Goal: Transaction & Acquisition: Purchase product/service

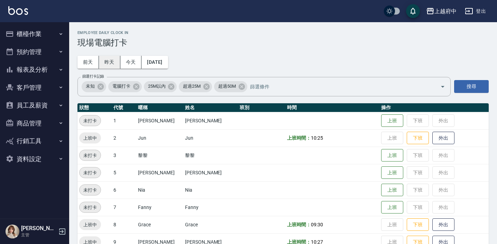
scroll to position [2, 0]
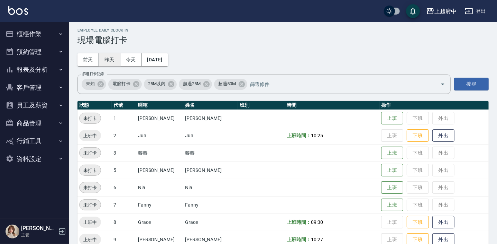
click at [104, 55] on button "昨天" at bounding box center [109, 59] width 21 height 13
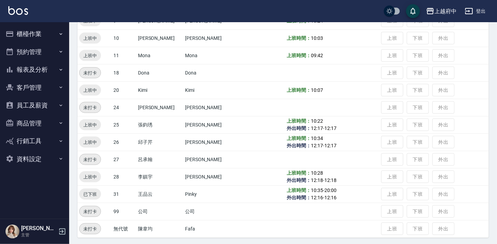
scroll to position [222, 0]
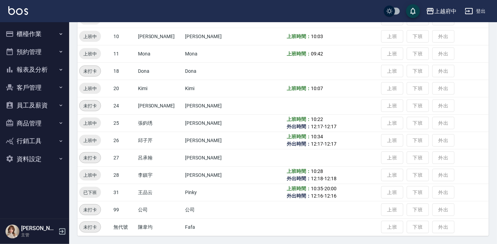
click at [39, 106] on button "員工及薪資" at bounding box center [35, 105] width 64 height 18
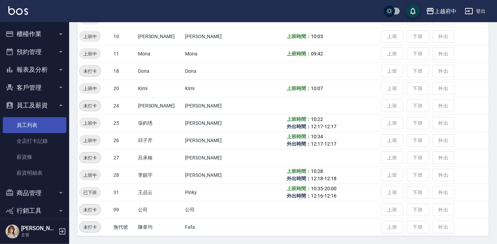
click at [30, 124] on link "員工列表" at bounding box center [35, 125] width 64 height 16
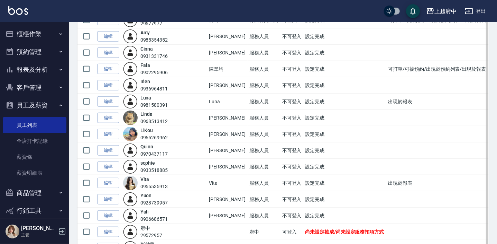
scroll to position [346, 0]
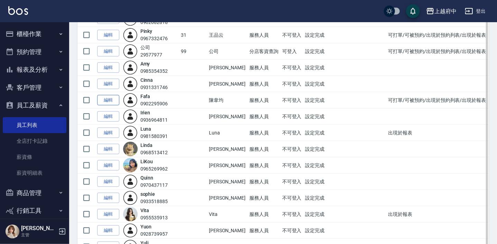
click at [112, 99] on link "編輯" at bounding box center [108, 100] width 22 height 11
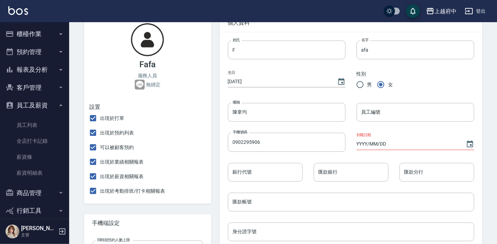
scroll to position [31, 0]
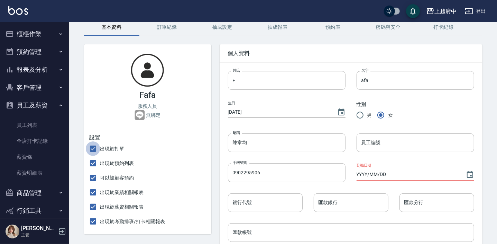
click at [94, 147] on input "出現於打單" at bounding box center [93, 148] width 15 height 15
checkbox input "false"
click at [93, 162] on input "出現於預約列表" at bounding box center [93, 163] width 15 height 15
checkbox input "false"
click at [90, 179] on input "可以被顧客預約" at bounding box center [93, 177] width 15 height 15
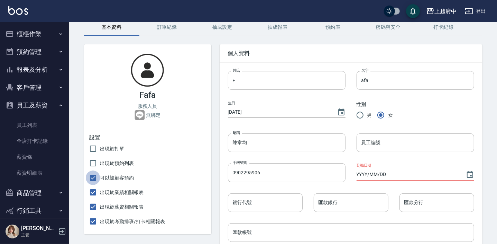
checkbox input "false"
click at [93, 192] on input "出現於業績相關報表" at bounding box center [93, 192] width 15 height 15
checkbox input "false"
click at [93, 208] on input "出現於薪資相關報表" at bounding box center [93, 206] width 15 height 15
checkbox input "false"
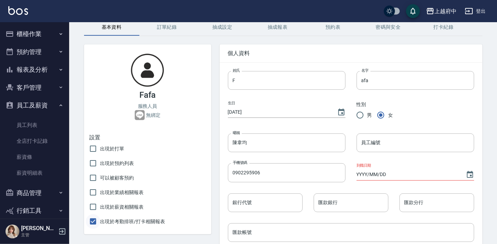
click at [92, 222] on input "出現於考勤排班/打卡相關報表" at bounding box center [93, 221] width 15 height 15
checkbox input "false"
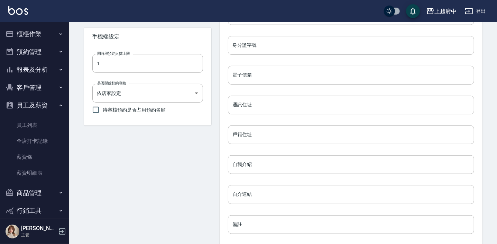
scroll to position [308, 0]
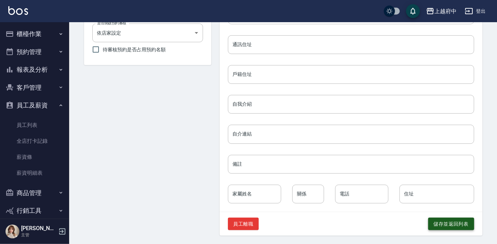
click at [447, 224] on button "儲存並返回列表" at bounding box center [451, 223] width 46 height 13
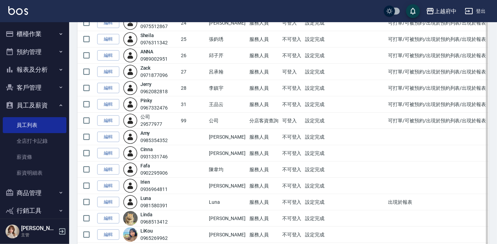
scroll to position [283, 0]
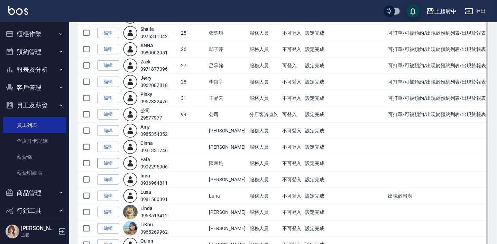
click at [107, 162] on link "編輯" at bounding box center [108, 163] width 22 height 11
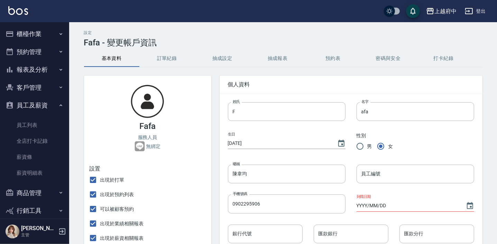
checkbox input "false"
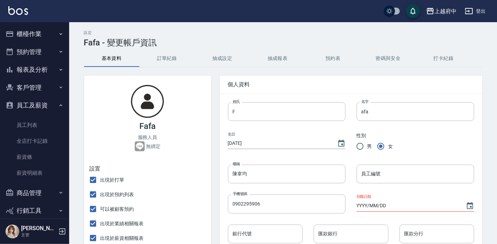
checkbox input "false"
click at [386, 58] on button "密碼與安全" at bounding box center [388, 58] width 55 height 17
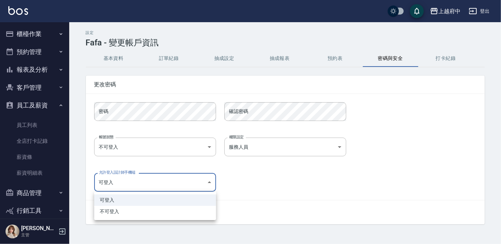
click at [211, 181] on body "上越府中 登出 櫃檯作業 打帳單 帳單列表 掛單列表 營業儀表板 現金收支登錄 材料自購登錄 每日結帳 排班表 現場電腦打卡 預約管理 預約管理 單日預約紀錄…" at bounding box center [250, 122] width 501 height 244
click at [288, 174] on div at bounding box center [250, 122] width 501 height 244
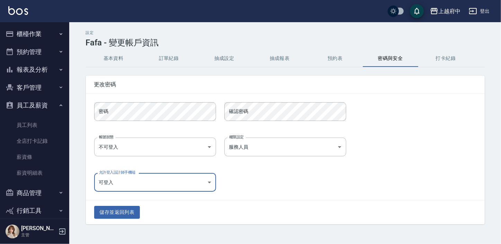
click at [453, 61] on button "打卡紀錄" at bounding box center [445, 58] width 55 height 17
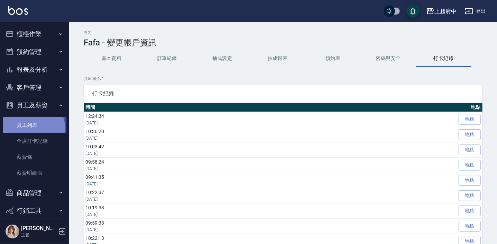
click at [32, 127] on link "員工列表" at bounding box center [35, 125] width 64 height 16
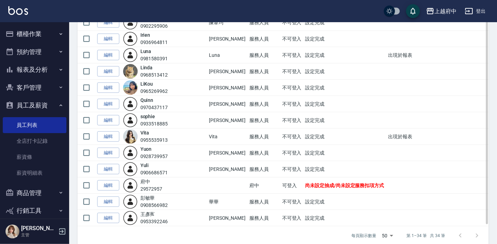
scroll to position [431, 0]
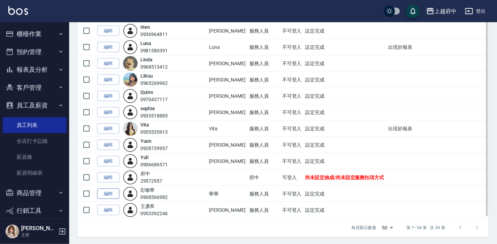
click at [112, 191] on link "編輯" at bounding box center [108, 193] width 22 height 11
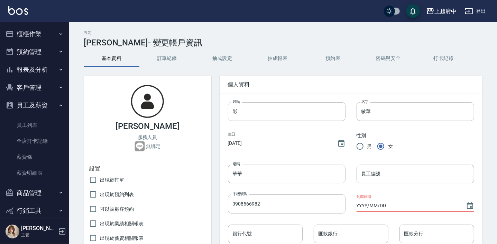
click at [219, 53] on button "抽成設定" at bounding box center [222, 58] width 55 height 17
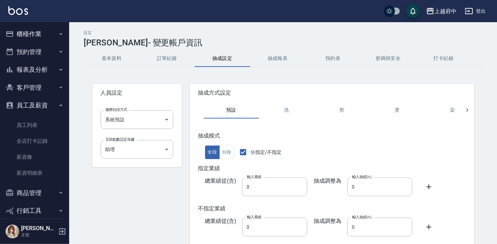
click at [282, 56] on button "抽成報表" at bounding box center [277, 58] width 55 height 17
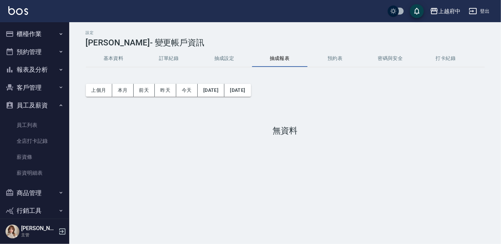
click at [334, 60] on button "預約表" at bounding box center [334, 58] width 55 height 17
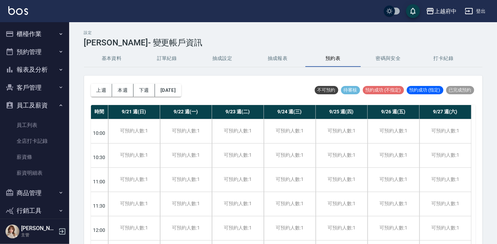
click at [389, 57] on button "密碼與安全" at bounding box center [388, 58] width 55 height 17
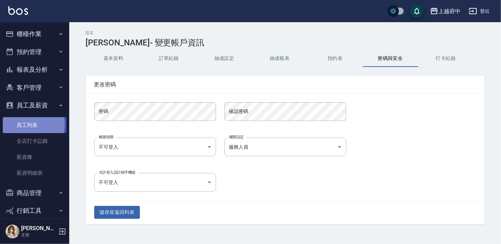
click at [31, 124] on link "員工列表" at bounding box center [35, 125] width 64 height 16
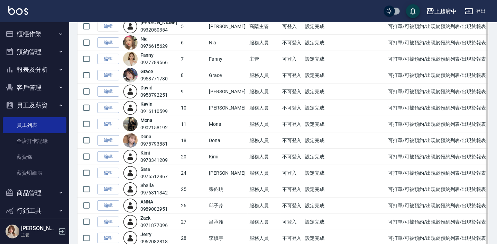
scroll to position [283, 0]
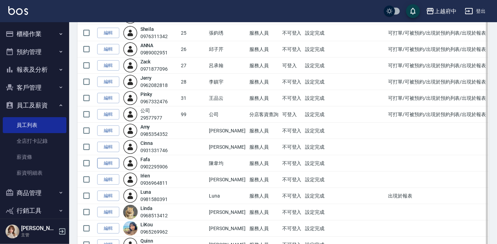
click at [101, 161] on link "編輯" at bounding box center [108, 163] width 22 height 11
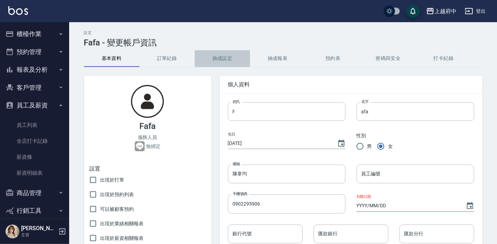
click at [220, 58] on button "抽成設定" at bounding box center [222, 58] width 55 height 17
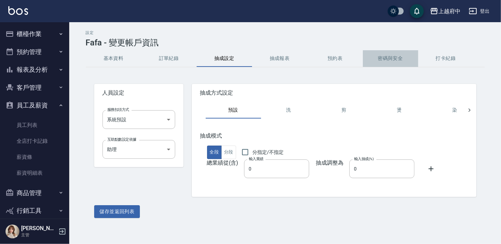
click at [379, 55] on button "密碼與安全" at bounding box center [390, 58] width 55 height 17
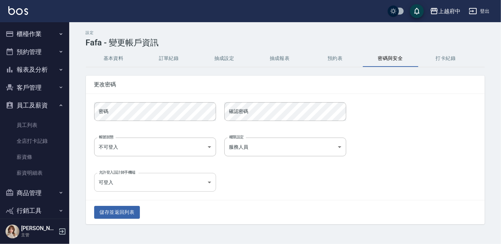
click at [183, 183] on body "上越府中 登出 櫃檯作業 打帳單 帳單列表 掛單列表 營業儀表板 現金收支登錄 材料自購登錄 每日結帳 排班表 現場電腦打卡 預約管理 預約管理 單日預約紀錄…" at bounding box center [250, 122] width 501 height 244
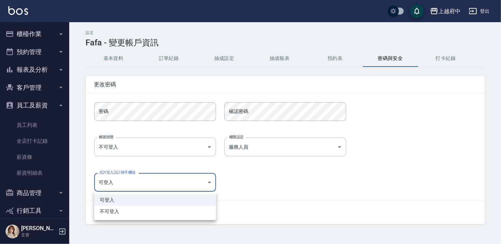
click at [113, 210] on li "不可登入" at bounding box center [155, 210] width 122 height 11
type input "false"
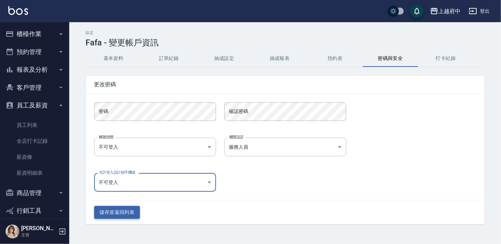
click at [120, 212] on button "儲存並返回列表" at bounding box center [117, 211] width 46 height 13
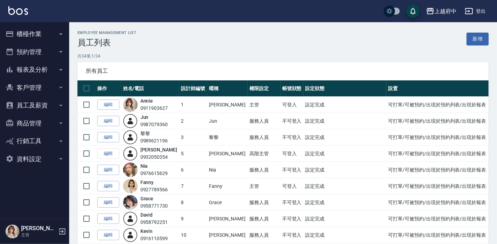
click at [34, 34] on button "櫃檯作業" at bounding box center [35, 34] width 64 height 18
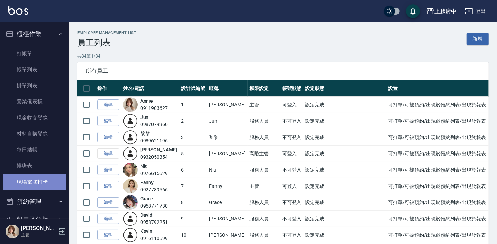
click at [36, 181] on link "現場電腦打卡" at bounding box center [35, 182] width 64 height 16
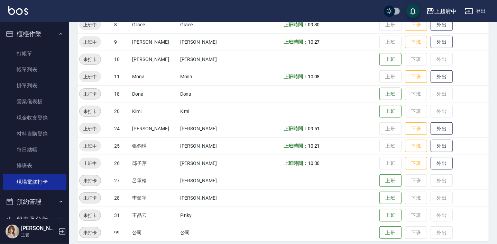
scroll to position [205, 0]
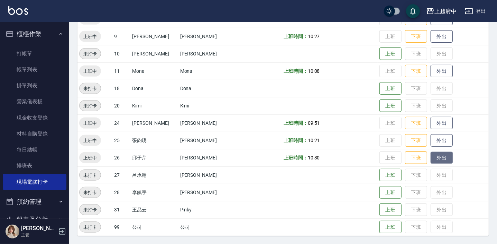
click at [435, 159] on button "外出" at bounding box center [442, 158] width 22 height 12
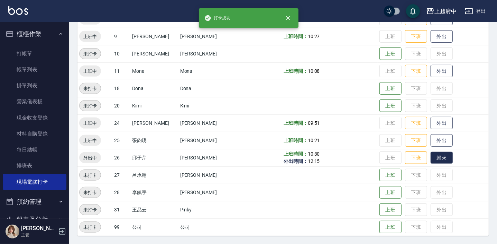
click at [435, 159] on button "歸來" at bounding box center [442, 158] width 22 height 12
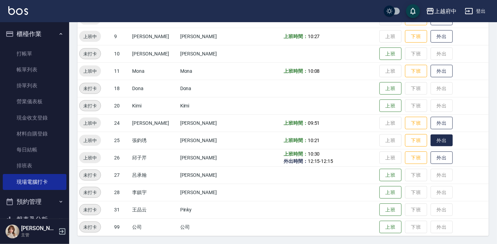
click at [435, 135] on button "外出" at bounding box center [442, 140] width 22 height 12
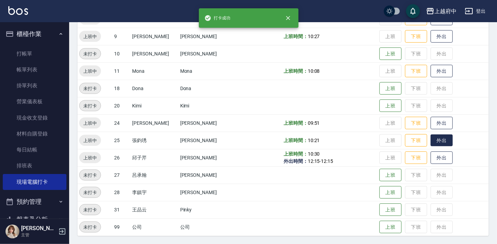
click at [432, 135] on button "外出" at bounding box center [442, 140] width 22 height 12
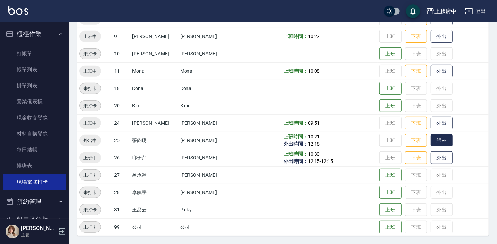
click at [441, 138] on button "歸來" at bounding box center [442, 140] width 22 height 12
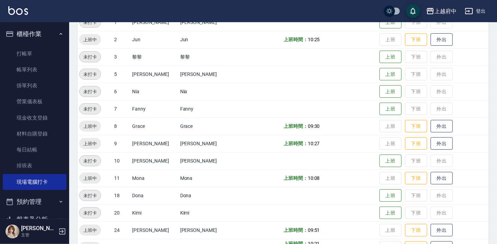
scroll to position [0, 0]
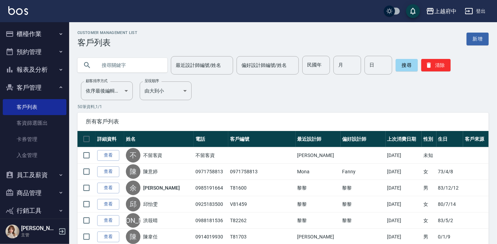
drag, startPoint x: 131, startPoint y: 62, endPoint x: 131, endPoint y: 56, distance: 5.5
click at [131, 62] on input "text" at bounding box center [129, 65] width 65 height 19
type input "0953266822"
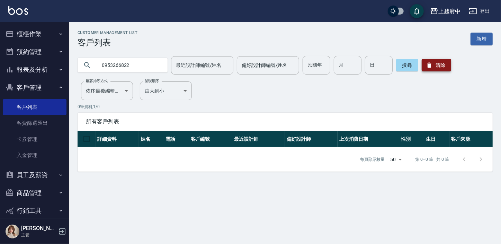
click at [438, 66] on button "清除" at bounding box center [435, 65] width 29 height 12
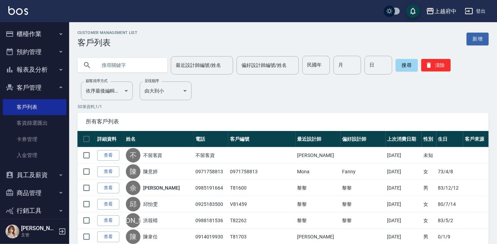
click at [125, 67] on input "text" at bounding box center [129, 65] width 65 height 19
type input "T"
type input "伧"
type input "陳郁雯"
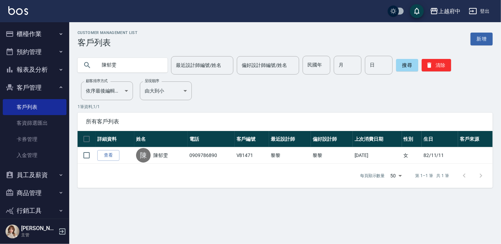
click at [110, 151] on link "查看" at bounding box center [108, 155] width 22 height 11
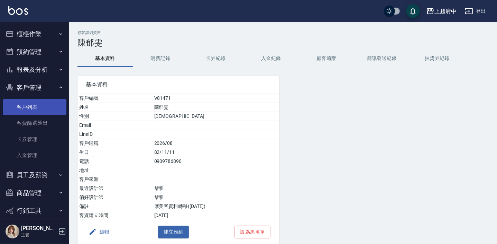
click at [23, 104] on link "客戶列表" at bounding box center [35, 107] width 64 height 16
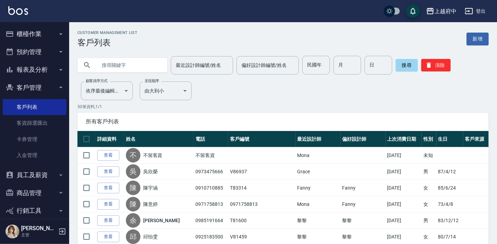
click at [126, 62] on input "text" at bounding box center [129, 65] width 65 height 19
type input "林品澔"
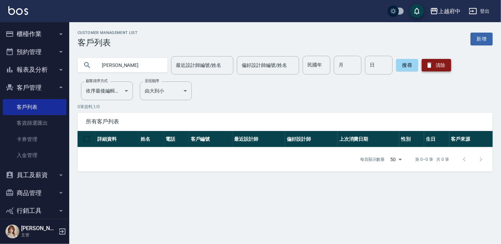
click at [438, 65] on button "清除" at bounding box center [435, 65] width 29 height 12
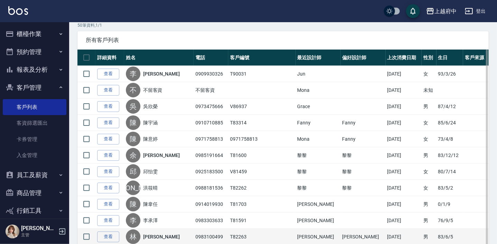
scroll to position [94, 0]
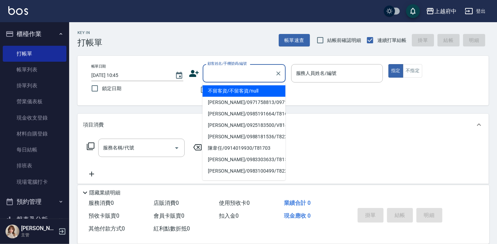
click at [227, 73] on div "顧客姓名/手機號碼/編號 顧客姓名/手機號碼/編號" at bounding box center [244, 73] width 83 height 18
type input "t"
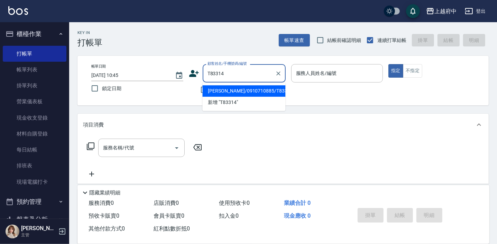
click at [223, 88] on li "陳宇涵/0910710885/T83314" at bounding box center [243, 90] width 83 height 11
type input "陳宇涵/0910710885/T83314"
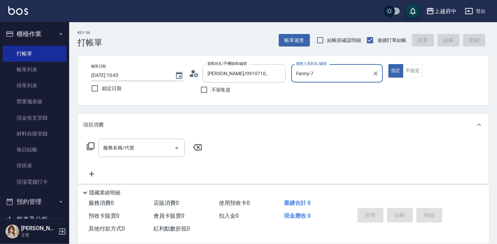
type input "Fanny-7"
click at [125, 152] on input "服務名稱/代號" at bounding box center [136, 147] width 70 height 12
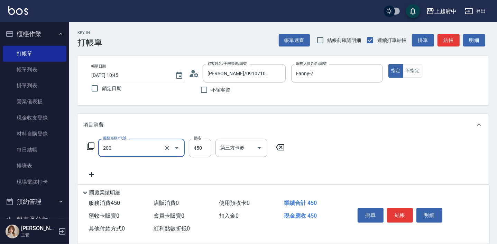
type input "有機洗髮(200)"
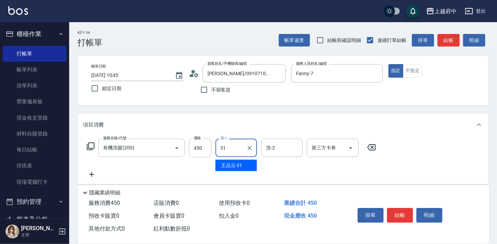
type input "王品云-31"
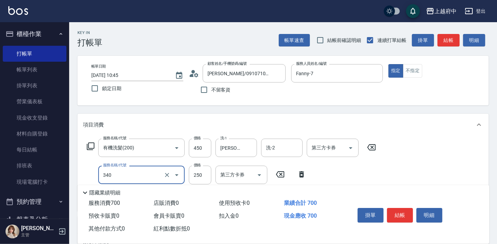
type input "剪髮(340)"
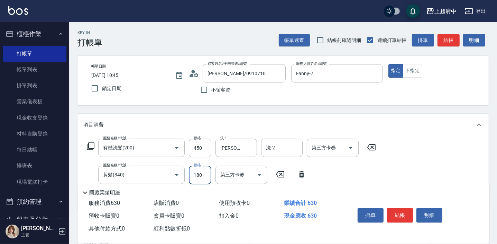
type input "180"
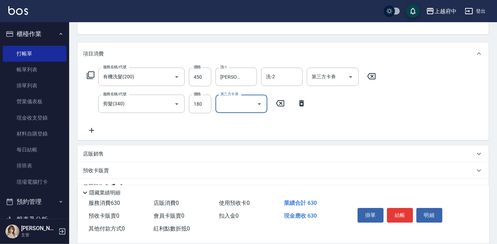
scroll to position [94, 0]
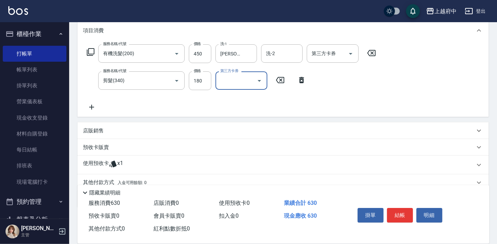
click at [305, 108] on div "服務名稱/代號 有機洗髮(200) 服務名稱/代號 價格 450 價格 洗-1 王品云-31 洗-1 洗-2 洗-2 第三方卡券 第三方卡券 服務名稱/代號 …" at bounding box center [231, 77] width 297 height 67
click at [108, 164] on p "使用預收卡" at bounding box center [96, 164] width 26 height 10
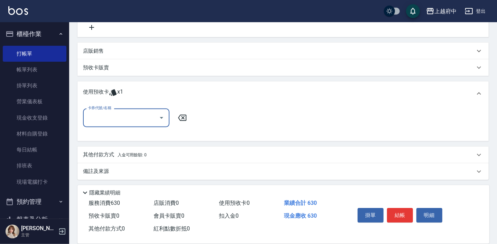
scroll to position [174, 0]
click at [160, 115] on icon "Open" at bounding box center [161, 117] width 8 height 8
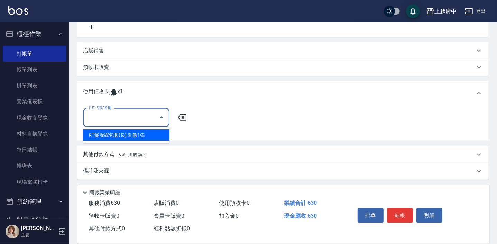
click at [136, 131] on div "KT髮洸繚包套(長) 剩餘1張" at bounding box center [126, 134] width 86 height 11
type input "KT髮洸繚包套(長)"
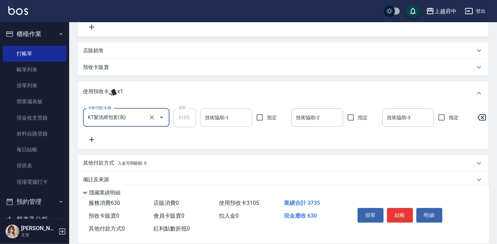
click at [219, 117] on div "技術協助-1 技術協助-1" at bounding box center [226, 117] width 52 height 18
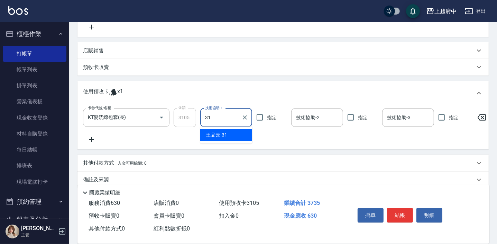
type input "王品云-31"
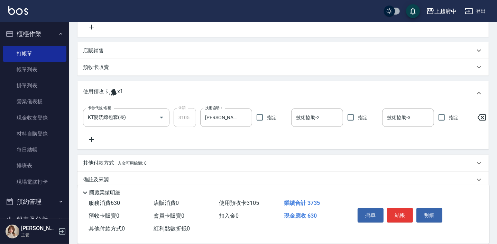
click at [268, 138] on div "卡券代號/名稱 KT髮洸繚包套(長) 卡券代號/名稱 金額 3105 金額 技術協助-1 王品云-31 技術協助-1 指定 技術協助-2 技術協助-2 指定 …" at bounding box center [283, 125] width 400 height 35
click at [403, 214] on button "結帳" at bounding box center [400, 215] width 26 height 15
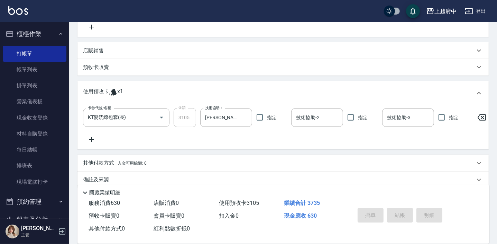
type input "2025/09/22 12:31"
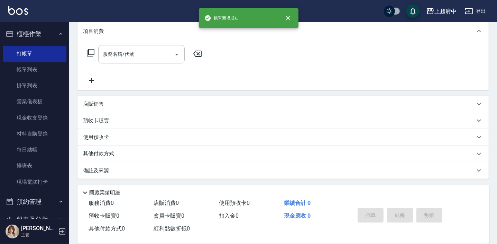
scroll to position [0, 0]
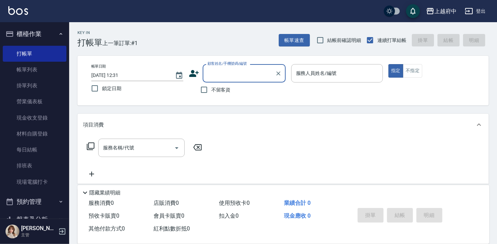
type input "ㄒ"
type input "B"
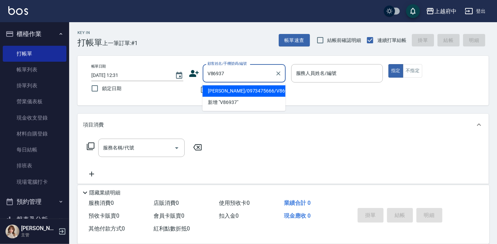
click at [247, 90] on li "吳欣榮/0973475666/V86937" at bounding box center [243, 90] width 83 height 11
type input "吳欣榮/0973475666/V86937"
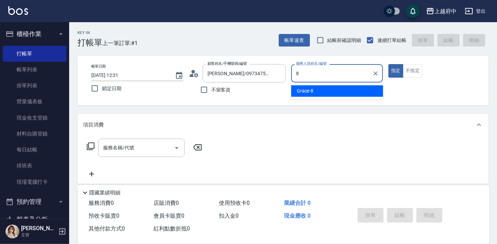
type input "8"
type button "true"
type input "Grace-8"
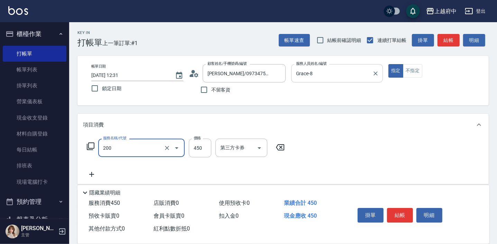
type input "有機洗髮(200)"
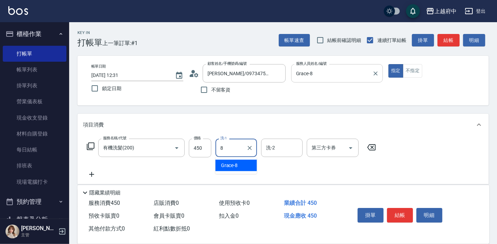
type input "Grace-8"
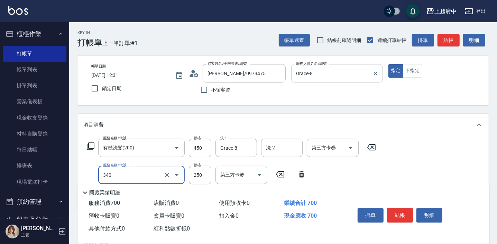
type input "剪髮(340)"
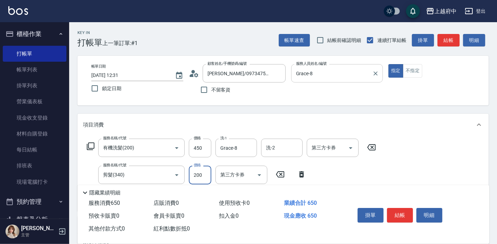
type input "200"
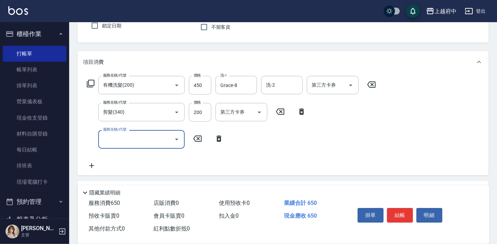
scroll to position [94, 0]
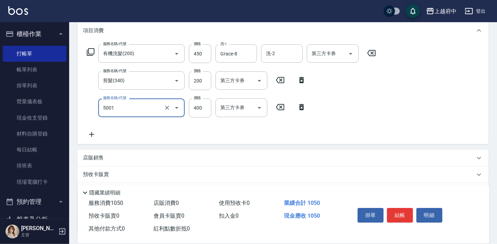
type input "側邊壓貼(5001)"
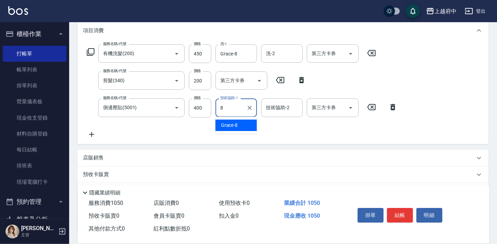
type input "Grace-8"
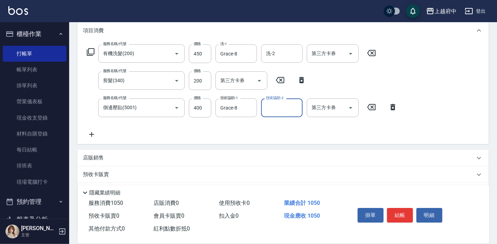
click at [257, 136] on div "服務名稱/代號 有機洗髮(200) 服務名稱/代號 價格 450 價格 洗-1 Grace-8 洗-1 洗-2 洗-2 第三方卡券 第三方卡券 服務名稱/代號…" at bounding box center [242, 91] width 319 height 94
click at [398, 215] on button "結帳" at bounding box center [400, 215] width 26 height 15
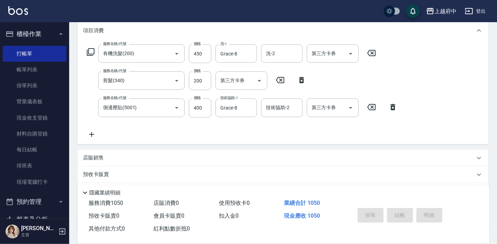
type input "2025/09/22 12:35"
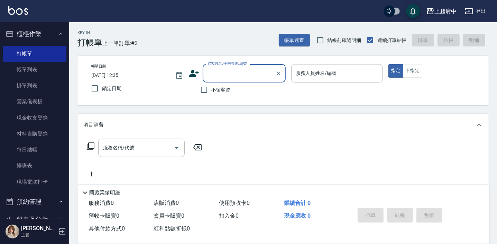
drag, startPoint x: 204, startPoint y: 88, endPoint x: 211, endPoint y: 83, distance: 8.5
click at [204, 88] on input "不留客資" at bounding box center [204, 89] width 15 height 15
checkbox input "true"
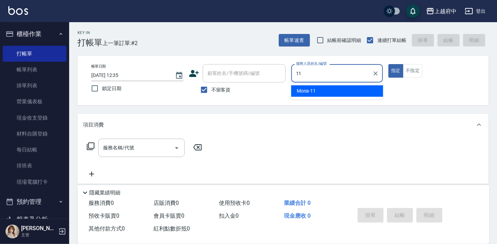
type input "Mona-11"
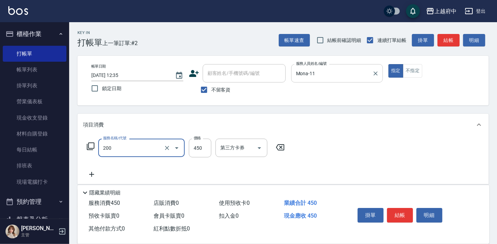
type input "有機洗髮(200)"
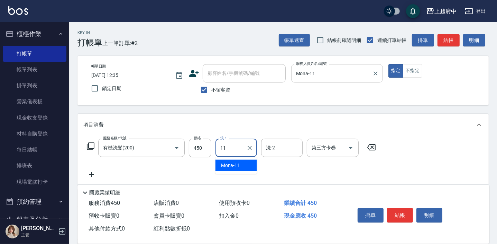
type input "Mona-11"
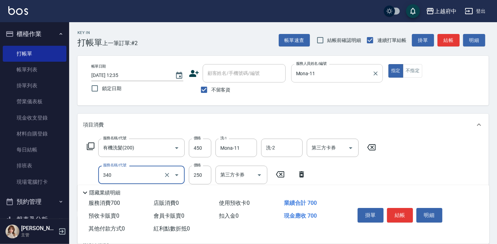
type input "剪髮(340)"
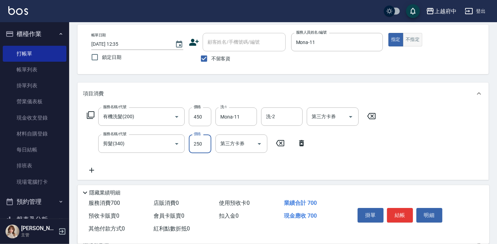
scroll to position [31, 0]
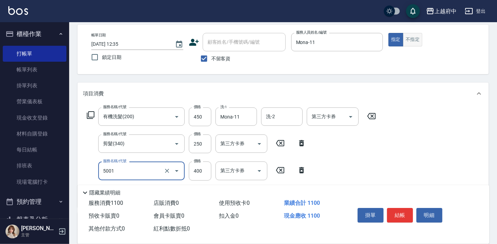
type input "側邊壓貼(5001)"
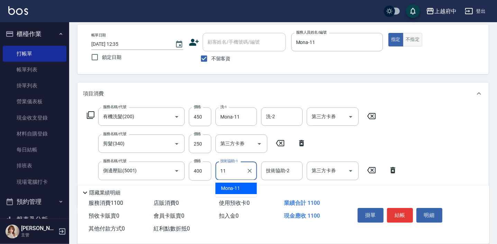
type input "Mona-11"
click at [429, 172] on div "服務名稱/代號 有機洗髮(200) 服務名稱/代號 價格 450 價格 洗-1 Mona-11 洗-1 洗-2 洗-2 第三方卡券 第三方卡券 服務名稱/代號…" at bounding box center [282, 155] width 411 height 102
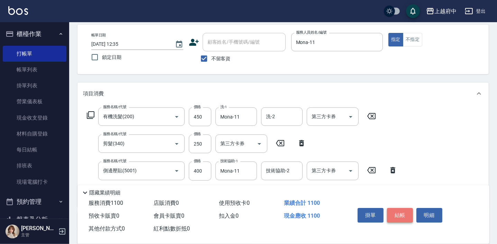
click at [396, 217] on button "結帳" at bounding box center [400, 215] width 26 height 15
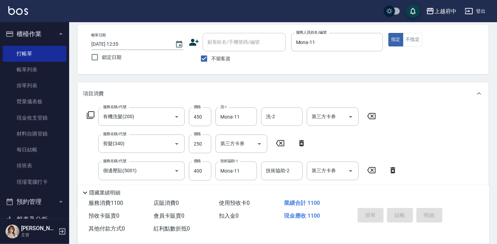
type input "2025/09/22 12:36"
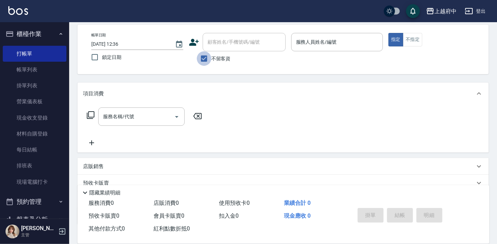
click at [205, 57] on input "不留客資" at bounding box center [204, 58] width 15 height 15
checkbox input "false"
click at [194, 41] on icon at bounding box center [194, 42] width 10 height 10
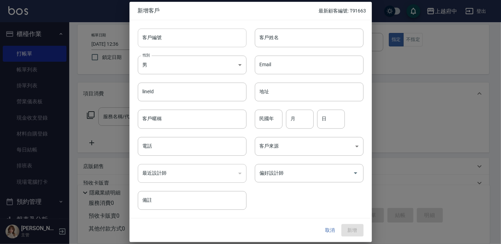
click at [166, 40] on input "客戶編號" at bounding box center [192, 37] width 109 height 19
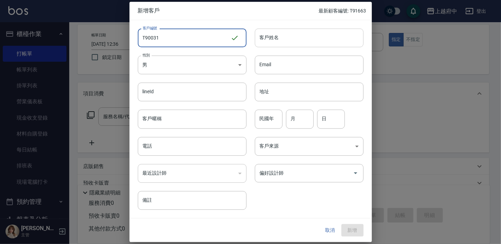
type input "T90031"
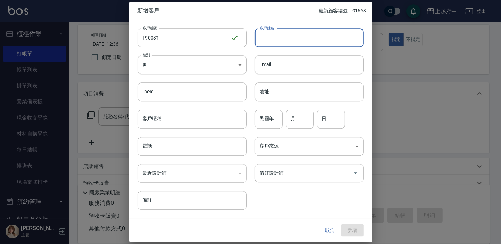
click at [284, 42] on input "客戶姓名" at bounding box center [309, 37] width 109 height 19
type input "[PERSON_NAME]"
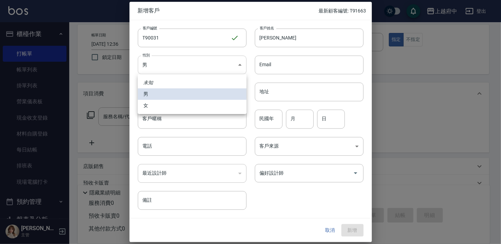
click at [237, 66] on body "上越府中 登出 櫃檯作業 打帳單 帳單列表 掛單列表 營業儀表板 現金收支登錄 材料自購登錄 每日結帳 排班表 現場電腦打卡 預約管理 預約管理 單日預約紀錄…" at bounding box center [250, 137] width 501 height 337
click at [168, 102] on li "女" at bounding box center [192, 105] width 109 height 11
type input "FEMALE"
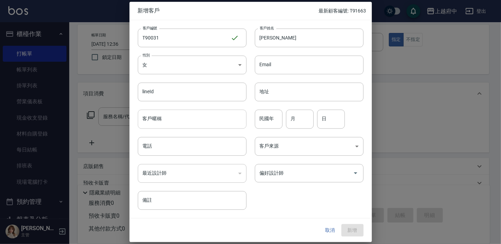
click at [162, 115] on input "客戶暱稱" at bounding box center [192, 119] width 109 height 19
type input "2027/09"
click at [263, 120] on input "民國年" at bounding box center [269, 119] width 28 height 19
type input "93"
type input "3"
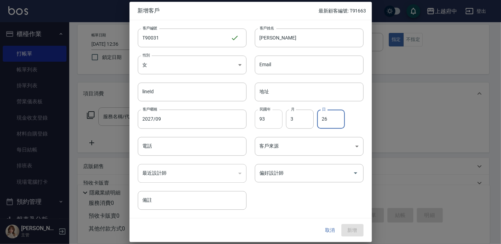
type input "26"
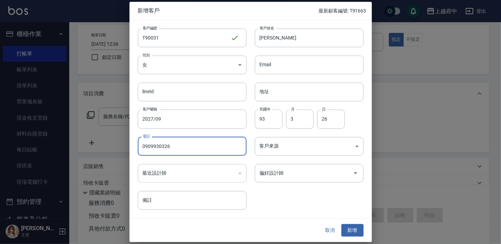
type input "0909930326"
click at [290, 185] on div "客戶編號 T90031 ​ 客戶編號 客戶姓名 李欣恬 客戶姓名 性別 女 FEMALE 性別 Email Email lineId lineId 地址 地址…" at bounding box center [246, 114] width 234 height 189
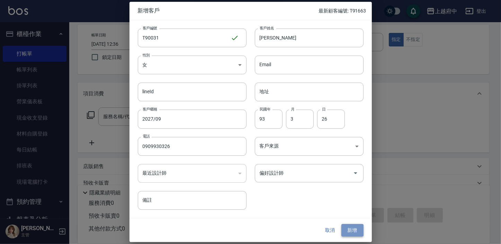
click at [353, 232] on button "新增" at bounding box center [352, 229] width 22 height 13
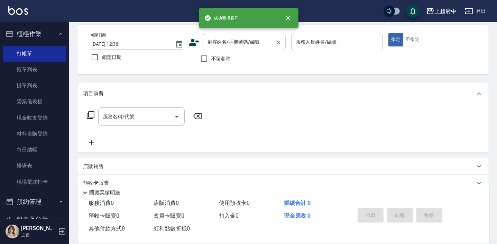
click at [219, 39] on div "顧客姓名/手機號碼/編號 顧客姓名/手機號碼/編號" at bounding box center [244, 42] width 83 height 18
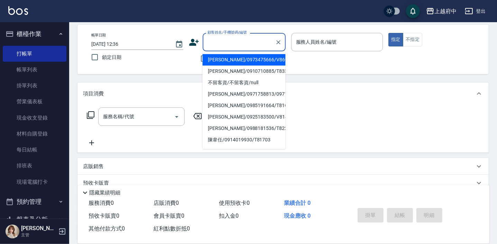
type input "ㄔ"
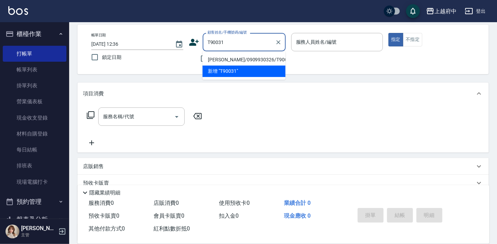
drag, startPoint x: 249, startPoint y: 60, endPoint x: 254, endPoint y: 55, distance: 6.4
click at [254, 55] on li "李欣恬/0909930326/T90031" at bounding box center [243, 59] width 83 height 11
type input "李欣恬/0909930326/T90031"
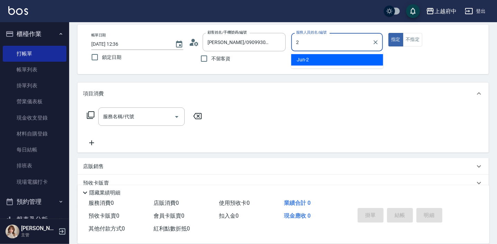
type input "Jun-2"
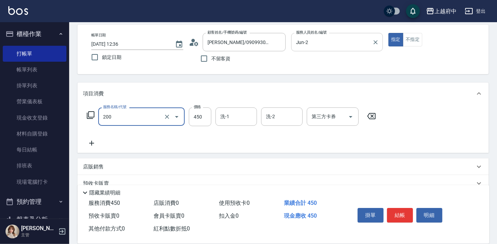
type input "有機洗髮(200)"
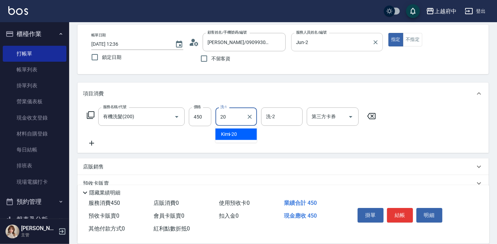
type input "Kimi-20"
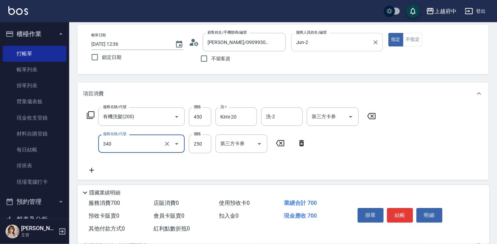
type input "剪髮(340)"
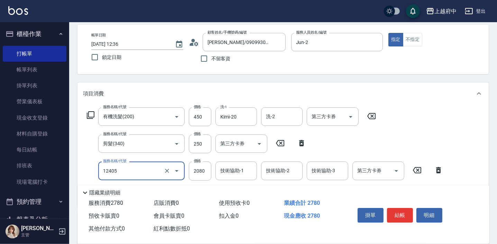
type input "染髮L(12405)"
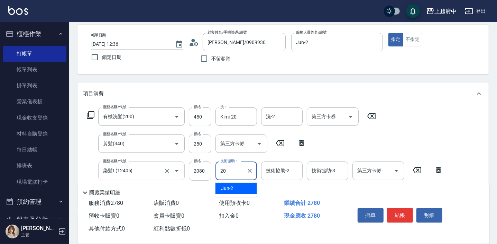
type input "Kimi-20"
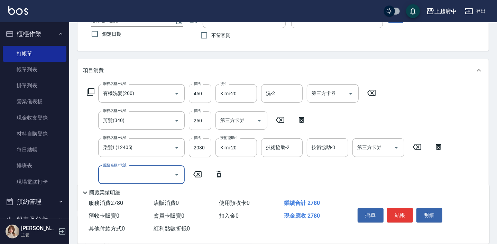
scroll to position [94, 0]
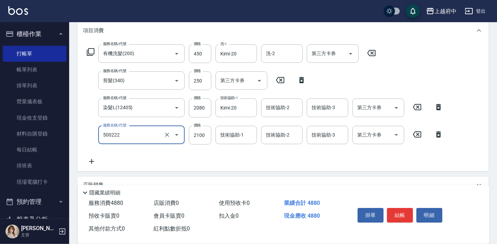
type input "漂髮 長(500222)"
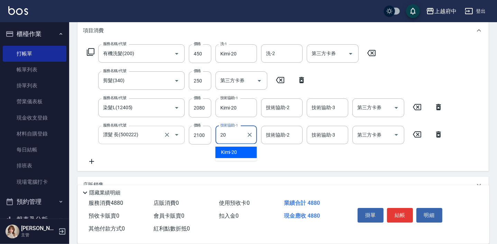
type input "Kimi-20"
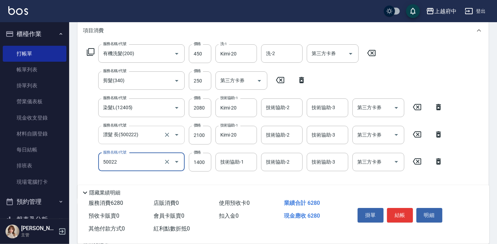
type input "漂髮 中(50022)"
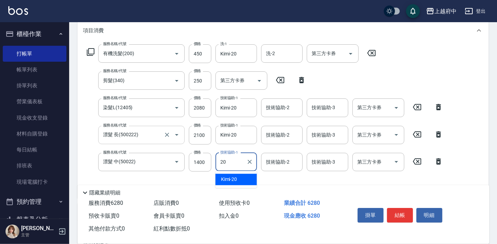
type input "Kimi-20"
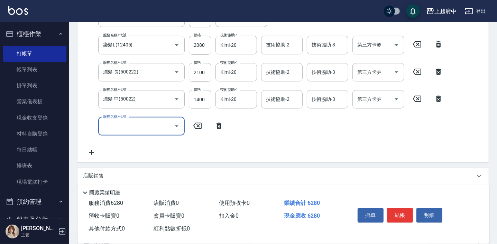
scroll to position [157, 0]
type input "M3D護髮(20003)"
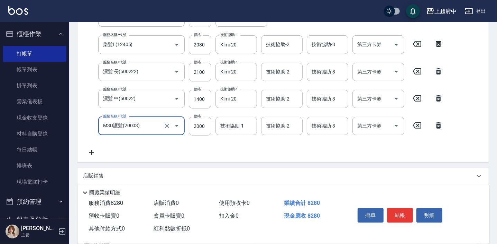
scroll to position [161, 0]
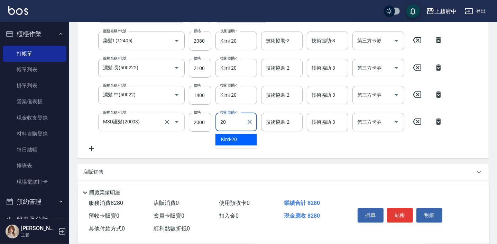
type input "Kimi-20"
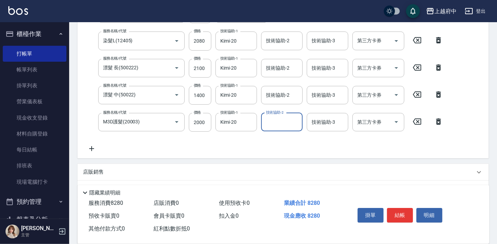
scroll to position [129, 0]
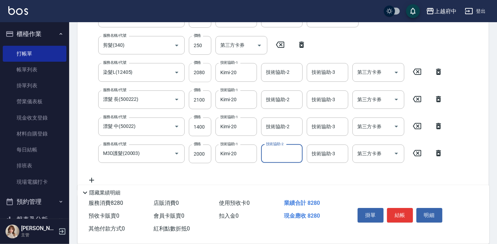
click at [198, 73] on input "2080" at bounding box center [200, 72] width 22 height 19
click at [208, 73] on input "2080" at bounding box center [200, 72] width 22 height 19
type input "1000"
click at [195, 98] on input "2100" at bounding box center [200, 99] width 22 height 19
click at [200, 100] on input "2100" at bounding box center [200, 99] width 22 height 19
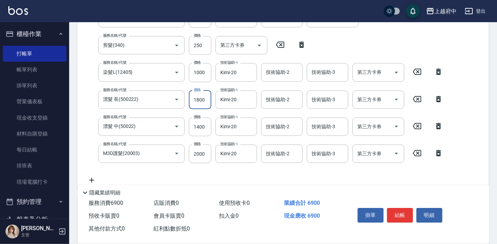
type input "1800"
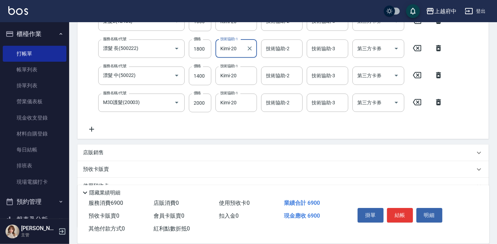
scroll to position [229, 0]
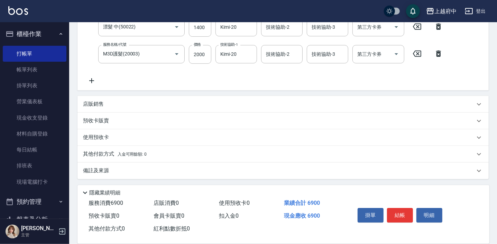
click at [102, 100] on p "店販銷售" at bounding box center [93, 103] width 21 height 7
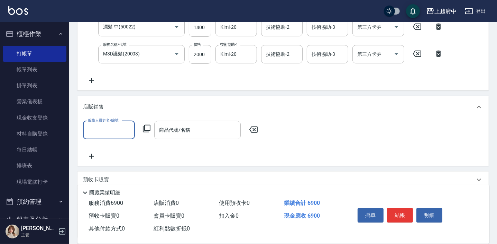
scroll to position [0, 0]
type input "Jun-2"
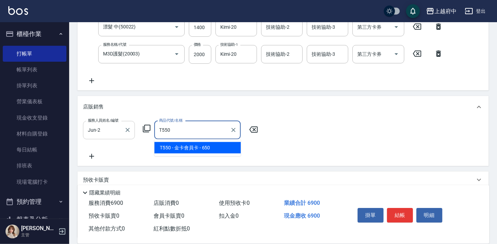
type input "金卡會員卡"
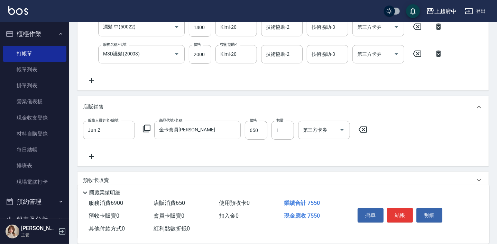
click at [221, 154] on div "服務人員姓名/編號 Jun-2 服務人員姓名/編號 商品代號/名稱 金卡會員卡 商品代號/名稱 價格 650 價格 數量 1 數量 第三方卡券 第三方卡券" at bounding box center [283, 141] width 400 height 40
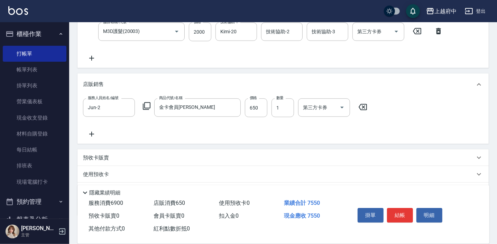
scroll to position [288, 0]
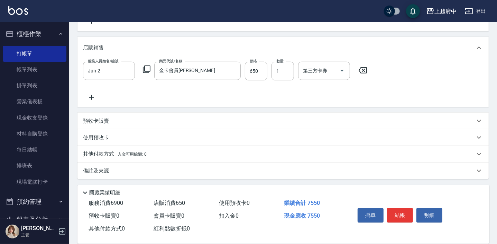
click at [103, 153] on p "其他付款方式 入金可用餘額: 0" at bounding box center [115, 154] width 64 height 8
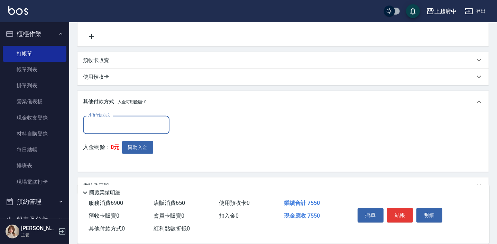
scroll to position [351, 0]
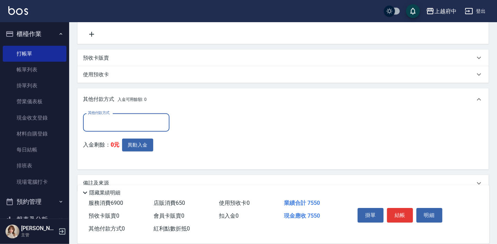
click at [102, 117] on input "其他付款方式" at bounding box center [126, 122] width 80 height 12
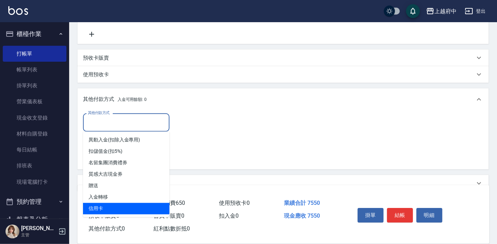
click at [91, 207] on span "信用卡" at bounding box center [126, 208] width 86 height 11
type input "信用卡"
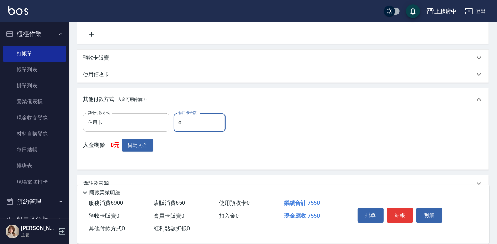
drag, startPoint x: 192, startPoint y: 125, endPoint x: 173, endPoint y: 128, distance: 19.2
click at [173, 128] on div "其他付款方式 信用卡 其他付款方式 信用卡金額 0 信用卡金額" at bounding box center [156, 122] width 147 height 19
type input "7550"
click at [287, 162] on div "其他付款方式 信用卡 其他付款方式 信用卡金額 7550 信用卡金額 入金剩餘： 0元 異動入金" at bounding box center [283, 138] width 400 height 51
click at [392, 212] on button "結帳" at bounding box center [400, 215] width 26 height 15
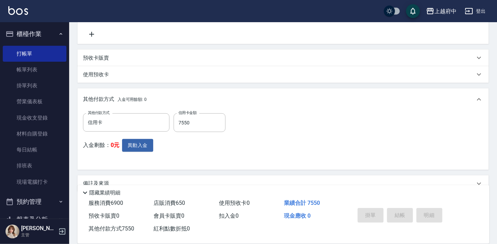
type input "2025/09/22 12:46"
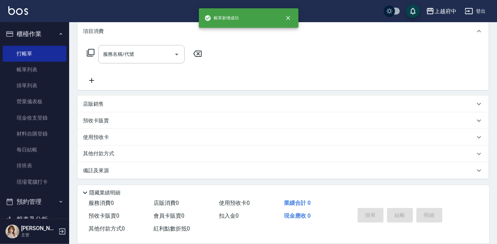
scroll to position [0, 0]
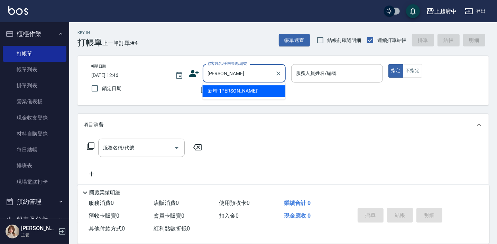
type input "林品澔"
click at [278, 72] on icon "Clear" at bounding box center [278, 73] width 7 height 7
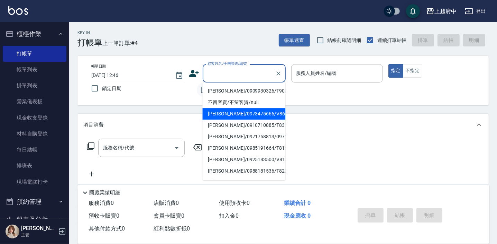
click at [201, 91] on input "不留客資" at bounding box center [204, 89] width 15 height 15
checkbox input "true"
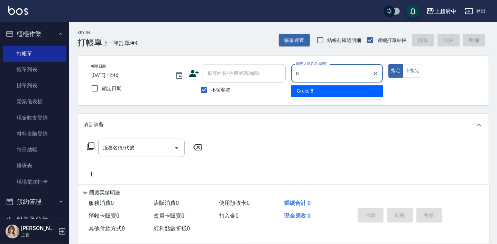
type input "Grace-8"
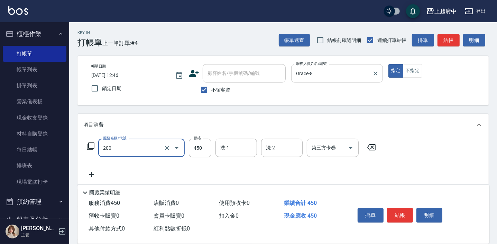
type input "有機洗髮(200)"
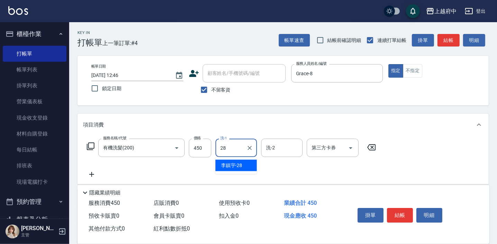
type input "李鎮宇-28"
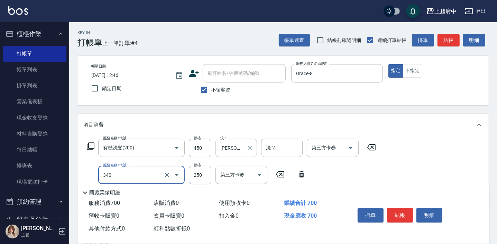
type input "剪髮(340)"
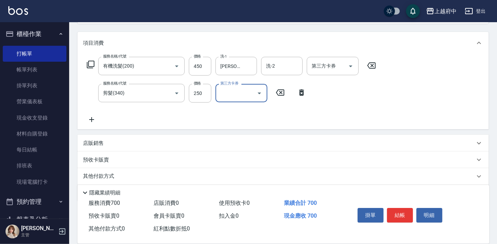
scroll to position [94, 0]
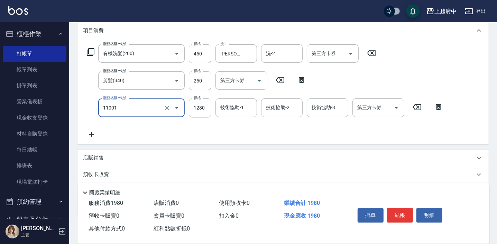
type input "燙髮S(11001)"
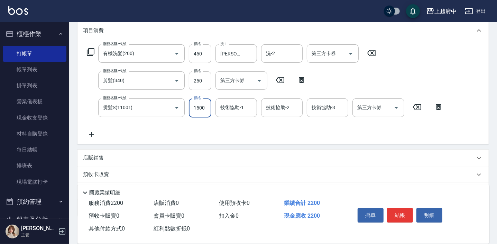
type input "1500"
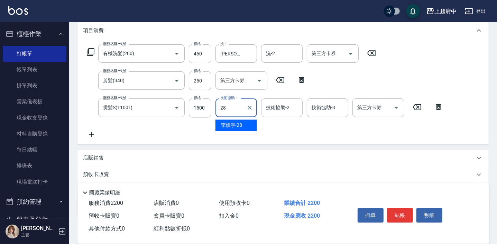
type input "李鎮宇-28"
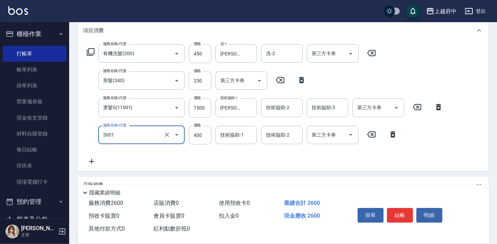
type input "側邊壓貼(5001)"
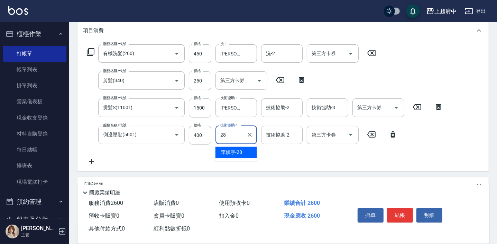
type input "李鎮宇-28"
click at [254, 156] on div "服務名稱/代號 有機洗髮(200) 服務名稱/代號 價格 450 價格 洗-1 李鎮宇-28 洗-1 洗-2 洗-2 第三方卡券 第三方卡券 服務名稱/代號 …" at bounding box center [265, 104] width 364 height 121
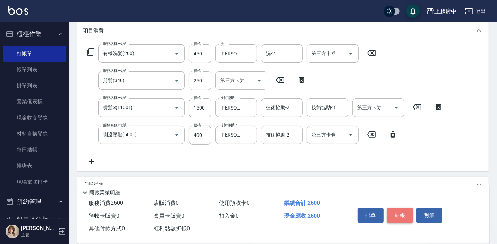
click at [403, 214] on button "結帳" at bounding box center [400, 215] width 26 height 15
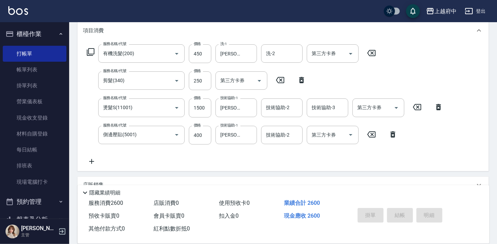
type input "2025/09/22 12:47"
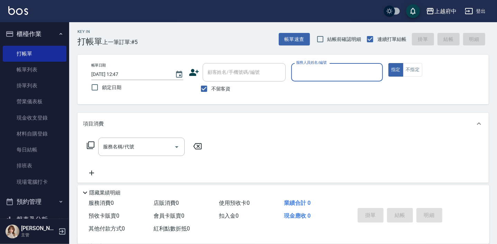
scroll to position [0, 0]
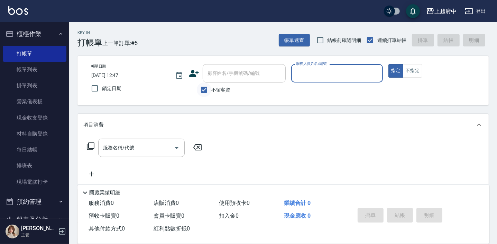
click at [204, 90] on input "不留客資" at bounding box center [204, 89] width 15 height 15
checkbox input "false"
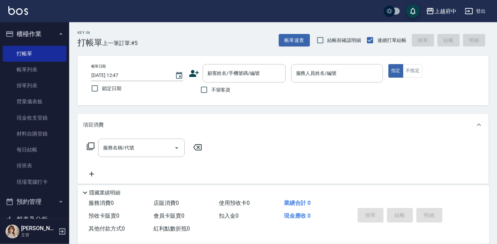
click at [196, 75] on icon at bounding box center [194, 73] width 10 height 7
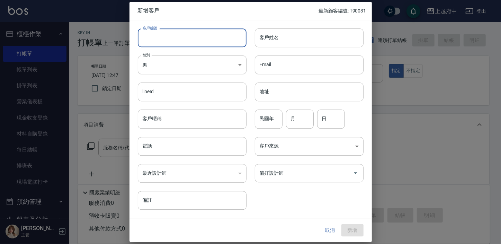
click at [161, 36] on input "客戶編號" at bounding box center [192, 37] width 109 height 19
type input "V86005"
click at [290, 41] on input "客戶姓名" at bounding box center [309, 37] width 109 height 19
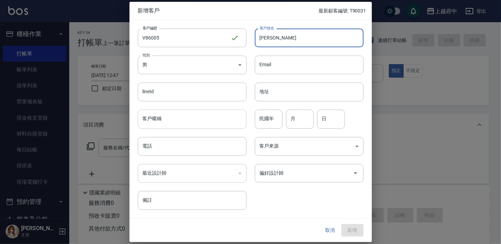
type input "[PERSON_NAME]"
click at [164, 122] on input "客戶暱稱" at bounding box center [192, 119] width 109 height 19
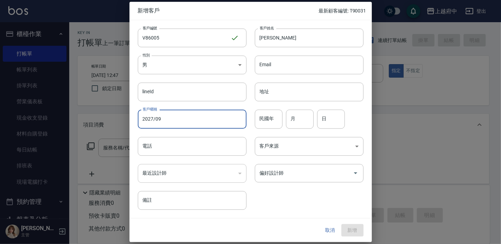
type input "2027/09"
click at [264, 118] on input "民國年" at bounding box center [269, 119] width 28 height 19
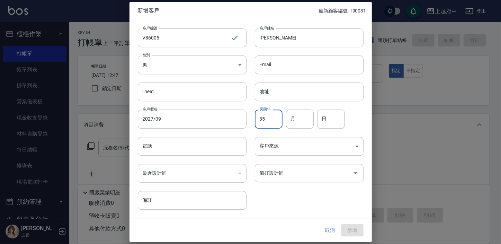
type input "85"
type input "2"
type input "21"
click at [155, 151] on input "電話" at bounding box center [192, 146] width 109 height 19
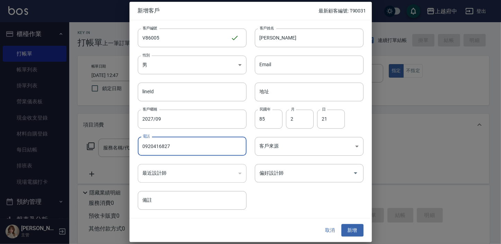
type input "0920416827"
click at [318, 196] on div "客戶編號 V86005 ​ 客戶編號 客戶姓名 賈子毅 客戶姓名 性別 男 MALE 性別 Email Email lineId lineId 地址 地址 客…" at bounding box center [246, 114] width 234 height 189
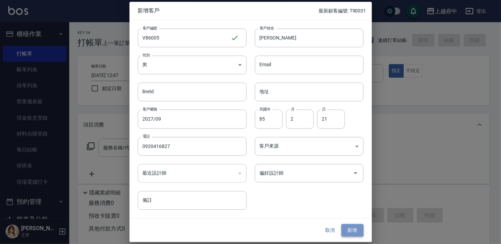
click at [357, 228] on button "新增" at bounding box center [352, 229] width 22 height 13
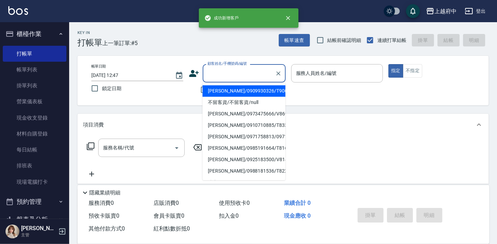
click at [230, 72] on div "顧客姓名/手機號碼/編號 顧客姓名/手機號碼/編號" at bounding box center [244, 73] width 83 height 18
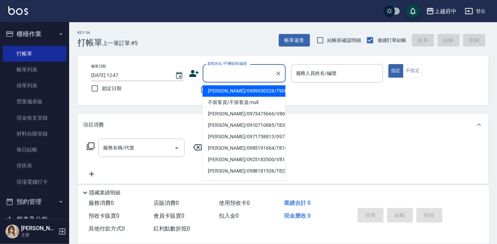
type input "ㄒ"
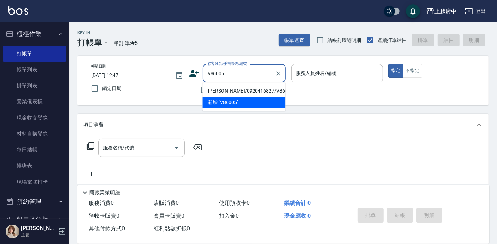
click at [233, 85] on li "賈子毅/0920416827/V86005" at bounding box center [243, 90] width 83 height 11
type input "賈子毅/0920416827/V86005"
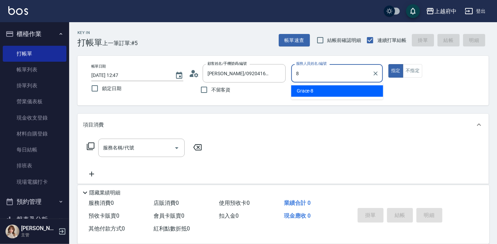
type input "Grace-8"
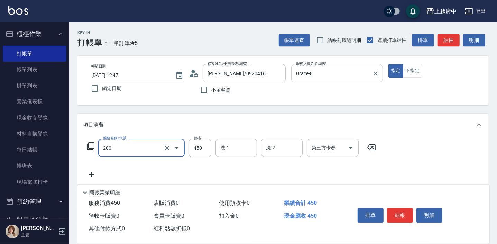
type input "有機洗髮(200)"
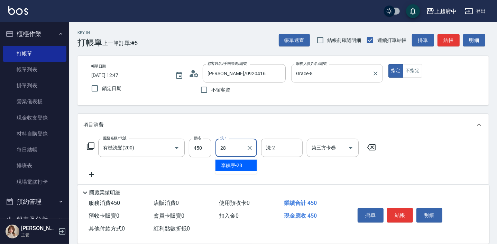
type input "李鎮宇-28"
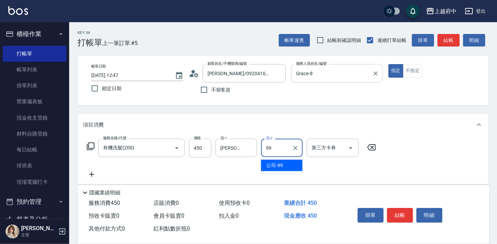
type input "公司-99"
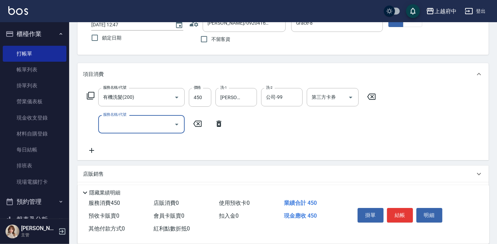
scroll to position [63, 0]
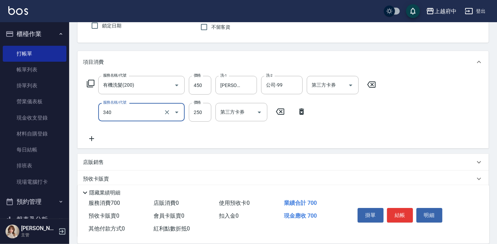
type input "剪髮(340)"
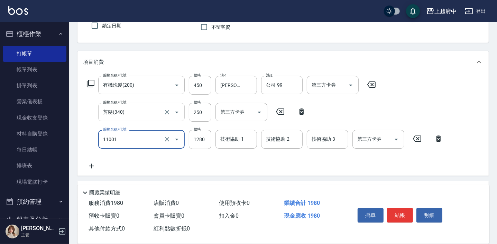
type input "燙髮S(11001)"
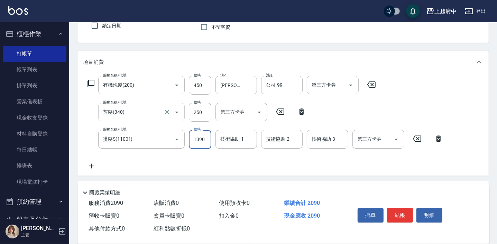
type input "1390"
type input "8"
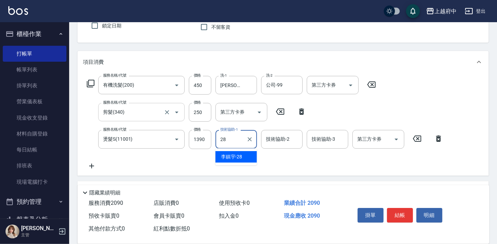
type input "李鎮宇-28"
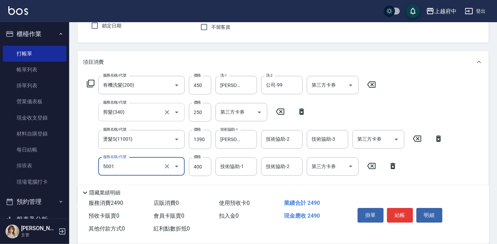
type input "側邊壓貼(5001)"
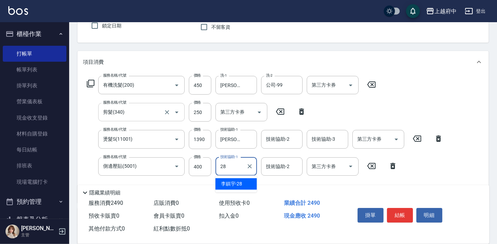
type input "李鎮宇-28"
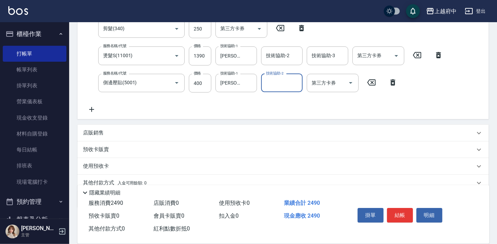
scroll to position [157, 0]
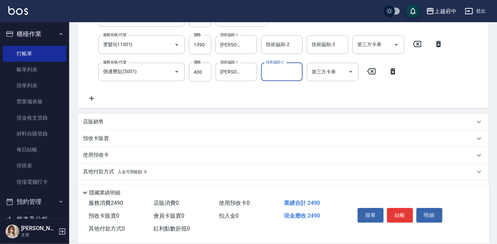
click at [102, 118] on div "店販銷售" at bounding box center [279, 121] width 392 height 7
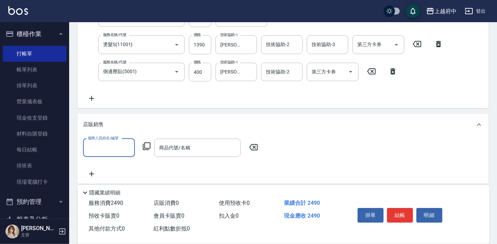
scroll to position [0, 0]
type input "Grace-8"
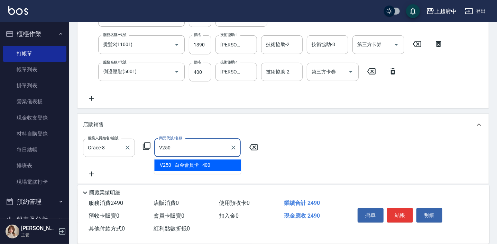
type input "白金會員卡"
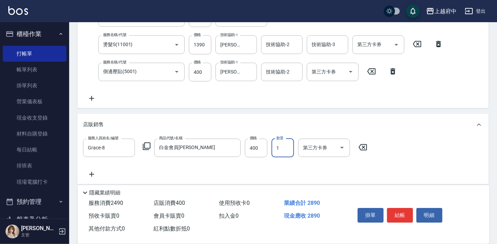
click at [300, 171] on div "服務人員姓名/編號 Grace-8 服務人員姓名/編號 商品代號/名稱 白金會員卡 商品代號/名稱 價格 400 價格 數量 1 數量 第三方卡券 第三方卡券" at bounding box center [283, 158] width 400 height 40
click at [402, 213] on button "結帳" at bounding box center [400, 215] width 26 height 15
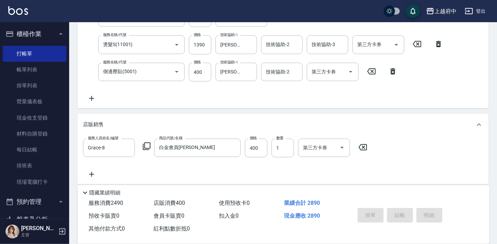
type input "2025/09/22 12:50"
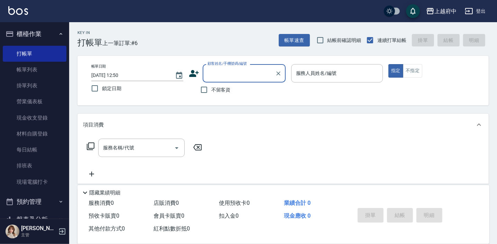
click at [194, 72] on icon at bounding box center [194, 73] width 10 height 10
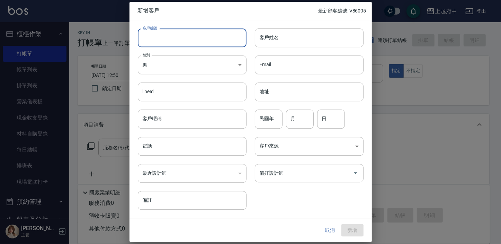
click at [173, 38] on input "客戶編號" at bounding box center [192, 37] width 109 height 19
type input "V86003"
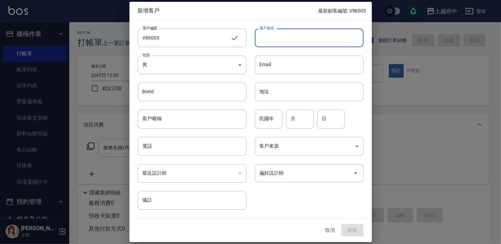
click at [297, 37] on input "客戶姓名" at bounding box center [309, 37] width 109 height 19
type input "鄭宇辰"
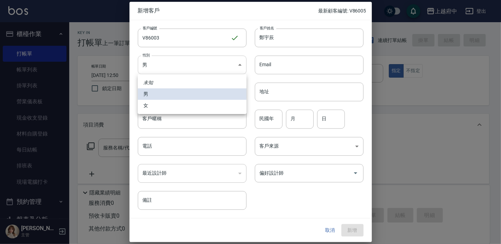
click at [214, 66] on body "上越府中 登出 櫃檯作業 打帳單 帳單列表 掛單列表 營業儀表板 現金收支登錄 材料自購登錄 每日結帳 排班表 現場電腦打卡 預約管理 預約管理 單日預約紀錄…" at bounding box center [250, 168] width 501 height 337
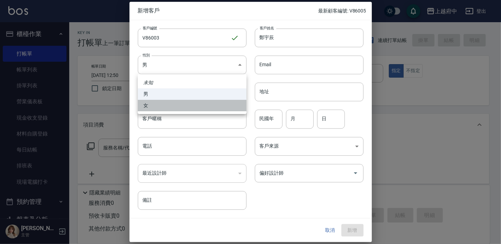
click at [150, 104] on li "女" at bounding box center [192, 105] width 109 height 11
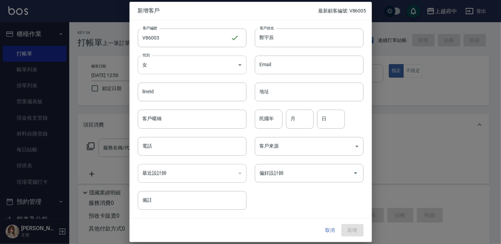
click at [172, 64] on body "上越府中 登出 櫃檯作業 打帳單 帳單列表 掛單列表 營業儀表板 現金收支登錄 材料自購登錄 每日結帳 排班表 現場電腦打卡 預約管理 預約管理 單日預約紀錄…" at bounding box center [250, 168] width 501 height 337
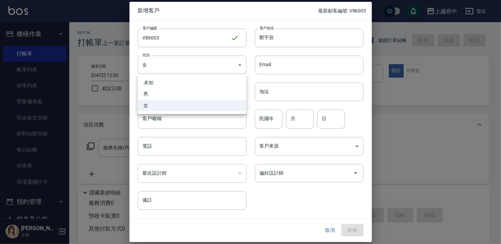
click at [149, 94] on li "男" at bounding box center [192, 93] width 109 height 11
type input "MALE"
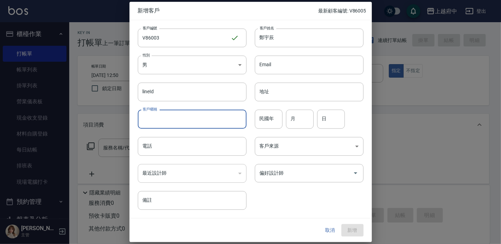
click at [173, 120] on input "客戶暱稱" at bounding box center [192, 119] width 109 height 19
type input "2027/09"
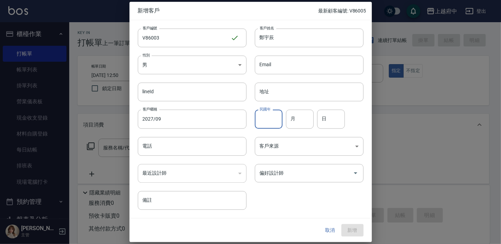
click at [269, 114] on input "民國年" at bounding box center [269, 119] width 28 height 19
type input "75"
type input "1"
type input "12"
click at [173, 143] on input "電話" at bounding box center [192, 146] width 109 height 19
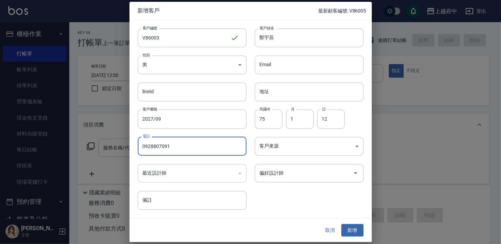
type input "0928807091"
click at [287, 200] on div "客戶編號 V86003 ​ 客戶編號 客戶姓名 鄭宇辰 客戶姓名 性別 男 MALE 性別 Email Email lineId lineId 地址 地址 客…" at bounding box center [246, 114] width 234 height 189
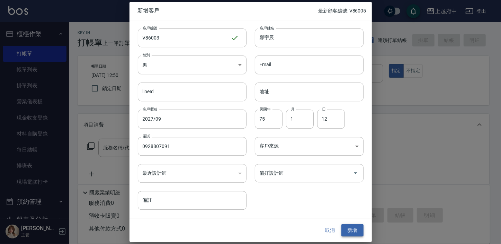
click at [356, 224] on button "新增" at bounding box center [352, 229] width 22 height 13
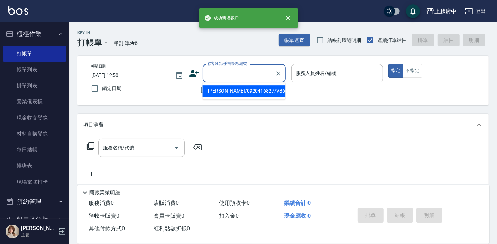
click at [233, 72] on input "顧客姓名/手機號碼/編號" at bounding box center [239, 73] width 66 height 12
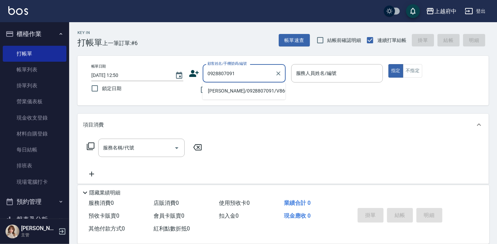
click at [222, 91] on li "鄭宇辰/0928807091/V86003" at bounding box center [243, 90] width 83 height 11
type input "鄭宇辰/0928807091/V86003"
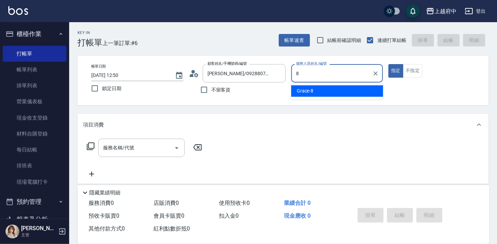
type input "Grace-8"
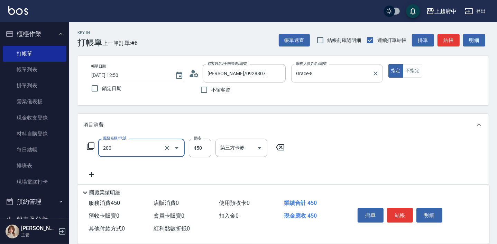
type input "有機洗髮(200)"
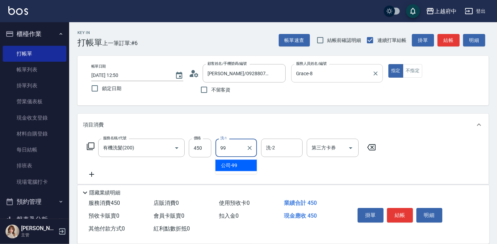
type input "公司-99"
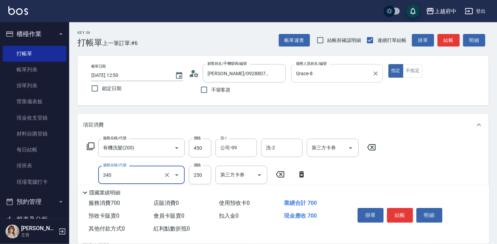
type input "剪髮(340)"
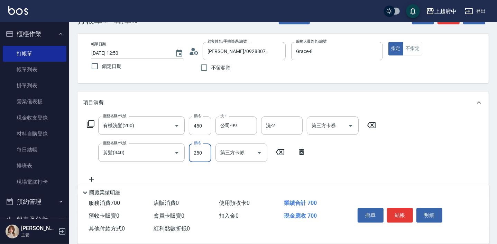
scroll to position [31, 0]
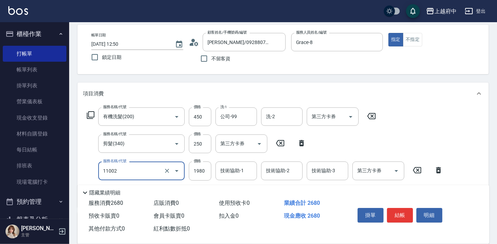
type input "染髮S(11002)"
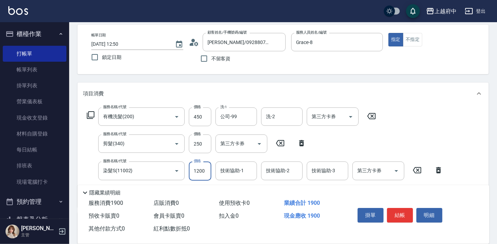
type input "1200"
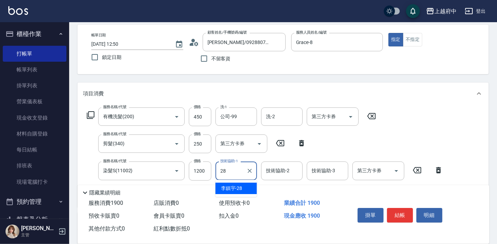
type input "李鎮宇-28"
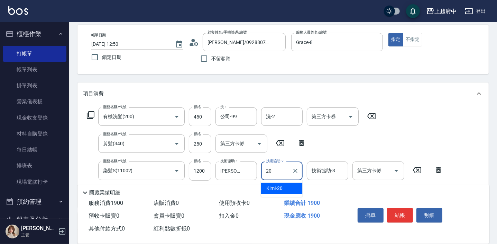
type input "Kimi-20"
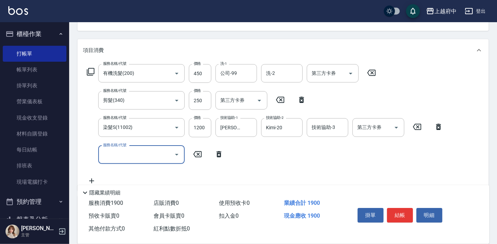
scroll to position [94, 0]
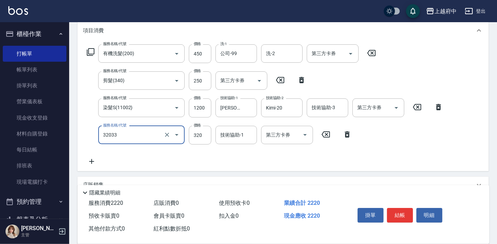
type input "頭皮隔離液(32033)"
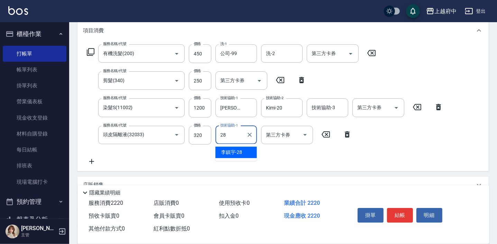
type input "李鎮宇-28"
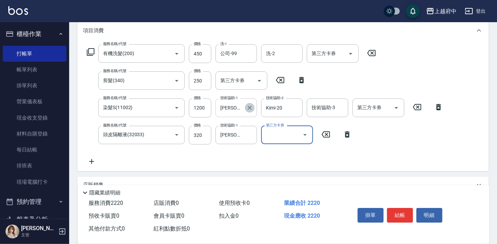
click at [250, 106] on icon "Clear" at bounding box center [250, 108] width 4 height 4
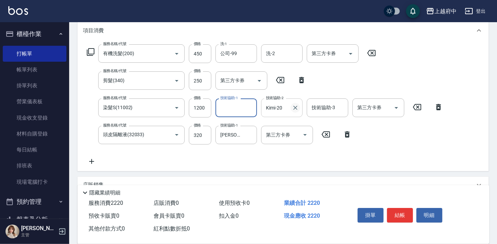
click at [296, 106] on icon "Clear" at bounding box center [295, 107] width 7 height 7
click at [231, 106] on div "技術協助-1 技術協助-1" at bounding box center [237, 107] width 42 height 18
type input "Kimi-20"
click at [277, 56] on input "洗-2" at bounding box center [281, 53] width 35 height 12
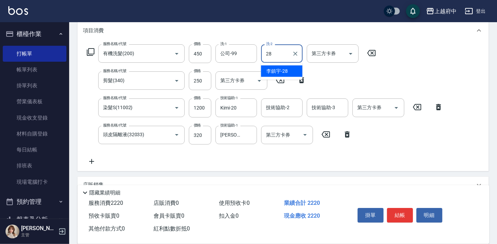
type input "李鎮宇-28"
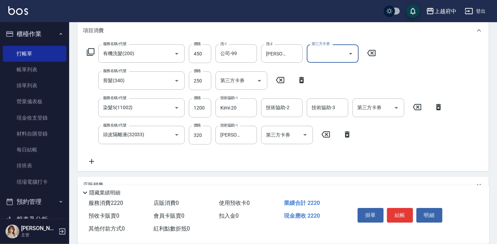
click at [374, 152] on div "服務名稱/代號 有機洗髮(200) 服務名稱/代號 價格 450 價格 洗-1 公司-99 洗-1 洗-2 李鎮宇-28 洗-2 第三方卡券 第三方卡券 服務…" at bounding box center [265, 104] width 364 height 121
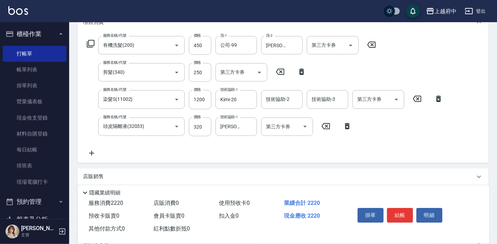
scroll to position [126, 0]
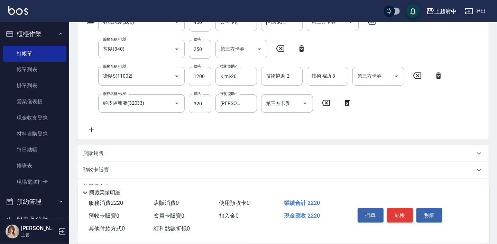
click at [94, 154] on p "店販銷售" at bounding box center [93, 152] width 21 height 7
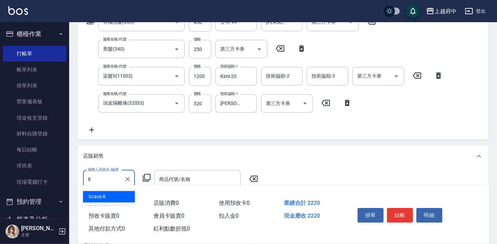
type input "Grace-8"
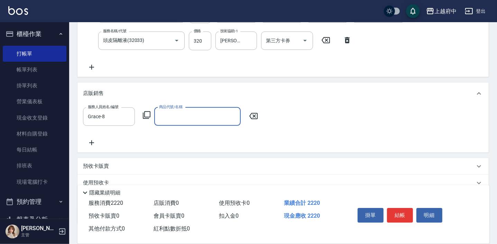
scroll to position [189, 0]
type input "ㄒ"
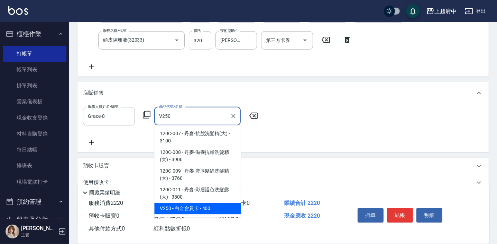
type input "白金會員卡"
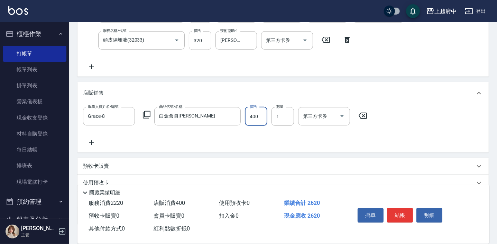
click at [189, 138] on div "服務人員姓名/編號 Grace-8 服務人員姓名/編號 商品代號/名稱 白金會員卡 商品代號/名稱 價格 400 價格 數量 1 數量 第三方卡券 第三方卡券" at bounding box center [283, 127] width 400 height 40
click at [400, 217] on button "結帳" at bounding box center [400, 215] width 26 height 15
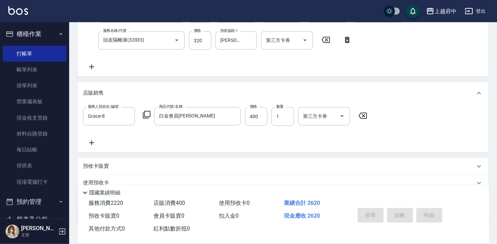
type input "2025/09/22 12:55"
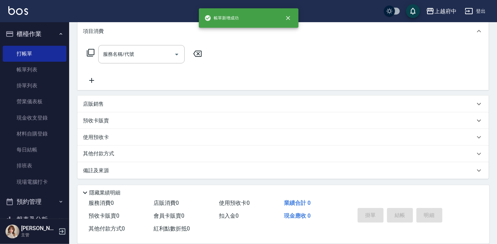
scroll to position [0, 0]
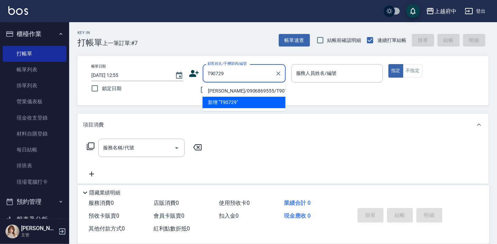
click at [235, 91] on li "章吉勝/0906869555/T90729" at bounding box center [243, 90] width 83 height 11
type input "章吉勝/0906869555/T90729"
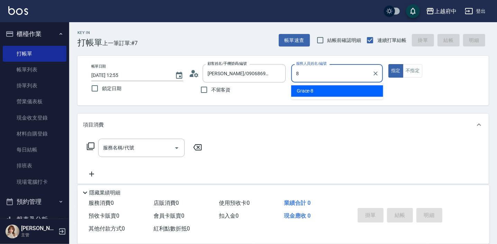
type input "Grace-8"
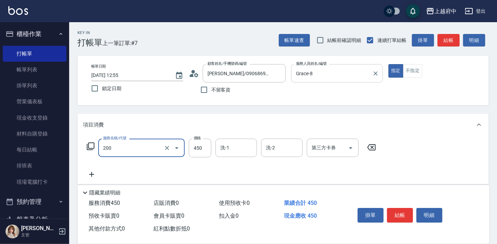
type input "有機洗髮(200)"
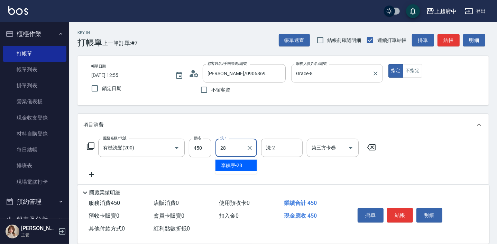
type input "李鎮宇-28"
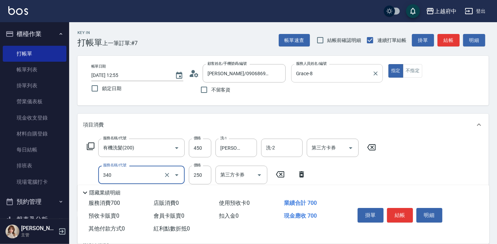
type input "剪髮(340)"
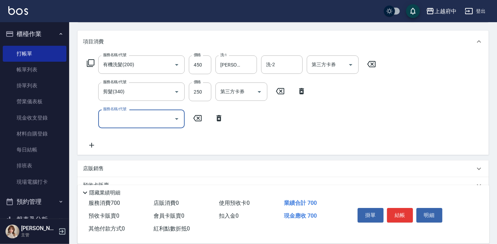
scroll to position [94, 0]
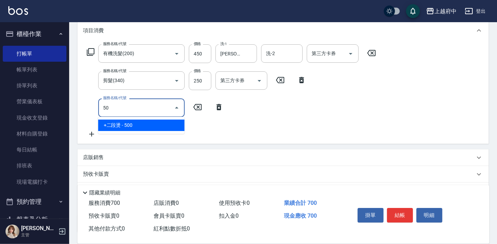
type input "5"
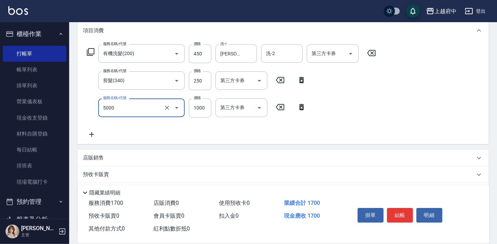
type input "毛流燙(5000)"
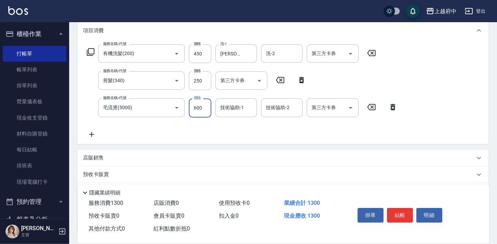
type input "600"
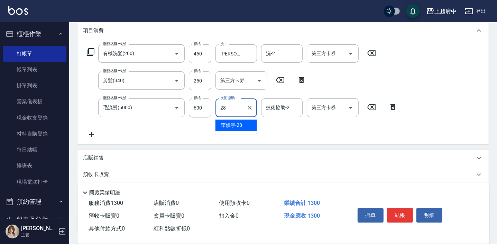
type input "李鎮宇-28"
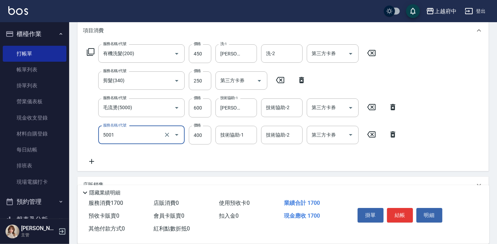
type input "側邊壓貼(5001)"
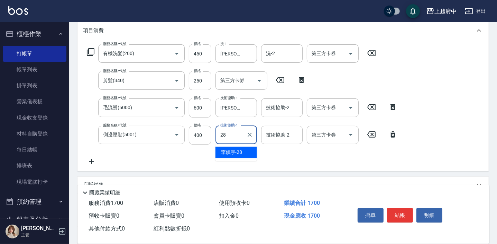
type input "李鎮宇-28"
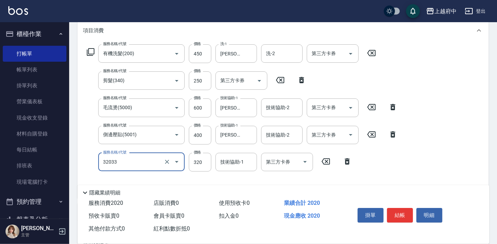
type input "頭皮隔離液(32033)"
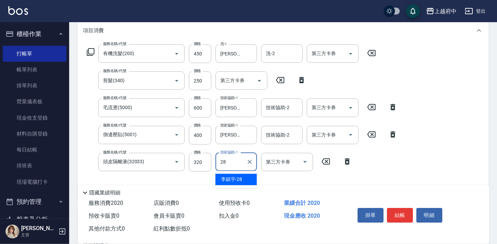
type input "李鎮宇-28"
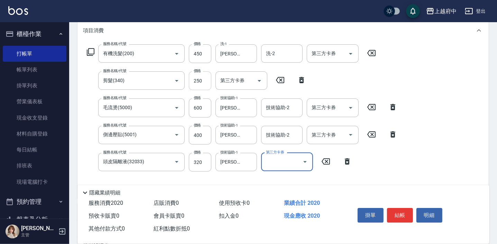
click at [204, 80] on input "250" at bounding box center [200, 80] width 22 height 19
click at [204, 83] on input "200" at bounding box center [200, 80] width 22 height 19
drag, startPoint x: 204, startPoint y: 83, endPoint x: 186, endPoint y: 83, distance: 17.6
click at [186, 83] on div "服務名稱/代號 剪髮(340) 服務名稱/代號 價格 200 價格 第三方卡券 第三方卡券" at bounding box center [196, 80] width 227 height 19
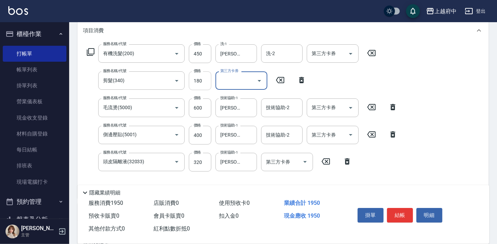
click at [200, 84] on input "180" at bounding box center [200, 80] width 22 height 19
click at [203, 81] on input "180" at bounding box center [200, 80] width 22 height 19
type input "130"
click at [393, 214] on button "結帳" at bounding box center [400, 215] width 26 height 15
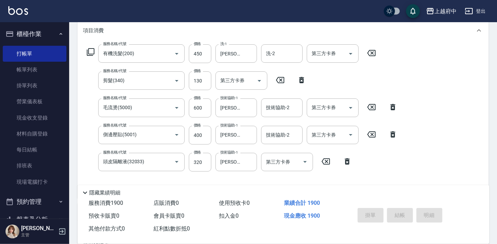
type input "2025/09/22 12:59"
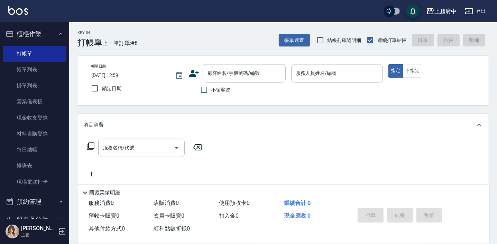
click at [194, 73] on icon at bounding box center [194, 73] width 10 height 10
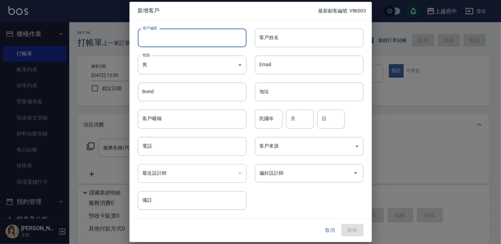
click at [163, 36] on input "客戶編號" at bounding box center [192, 37] width 109 height 19
type input "0928900898"
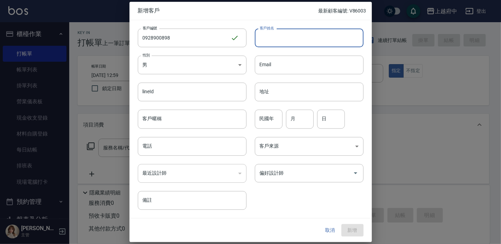
click at [301, 35] on input "客戶姓名" at bounding box center [309, 37] width 109 height 19
type input "X"
click at [264, 37] on input "0林琮晏" at bounding box center [309, 37] width 109 height 19
type input "林琮晏"
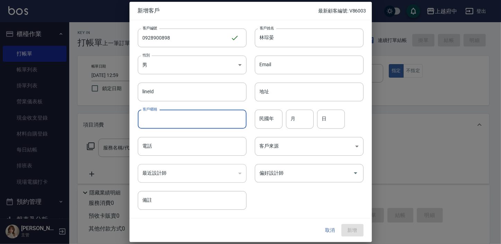
click at [169, 118] on input "客戶暱稱" at bounding box center [192, 119] width 109 height 19
type input "2"
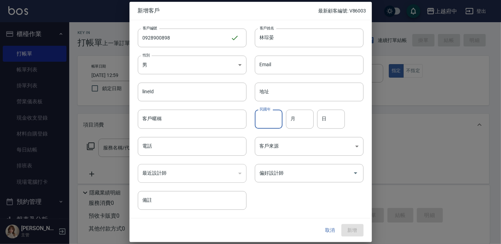
click at [264, 120] on input "民國年" at bounding box center [269, 119] width 28 height 19
type input "93"
type input "12"
type input "13"
click at [208, 141] on input "電話" at bounding box center [192, 146] width 109 height 19
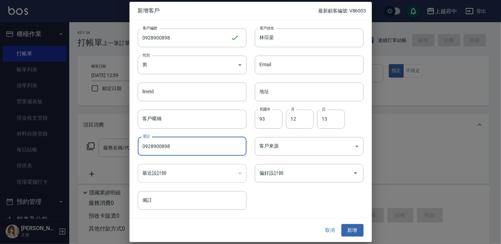
type input "0928900898"
click at [284, 198] on div "客戶編號 0928900898 ​ 客戶編號 客戶姓名 林琮晏 客戶姓名 性別 男 MALE 性別 Email Email lineId lineId 地址 …" at bounding box center [246, 114] width 234 height 189
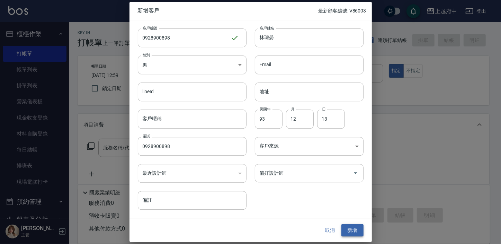
click at [356, 226] on button "新增" at bounding box center [352, 229] width 22 height 13
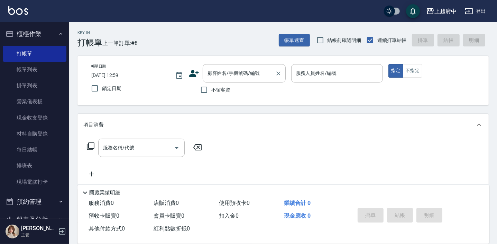
click at [218, 74] on input "顧客姓名/手機號碼/編號" at bounding box center [239, 73] width 66 height 12
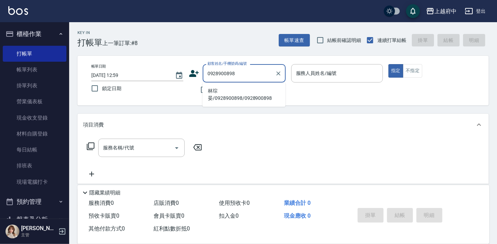
click at [239, 93] on li "林琮晏/0928900898/0928900898" at bounding box center [243, 94] width 83 height 19
type input "林琮晏/0928900898/0928900898"
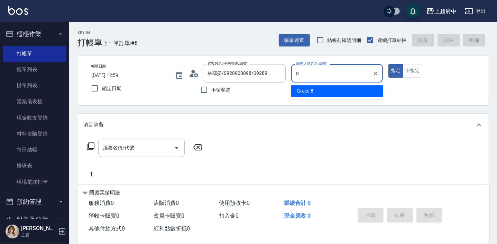
type input "Grace-8"
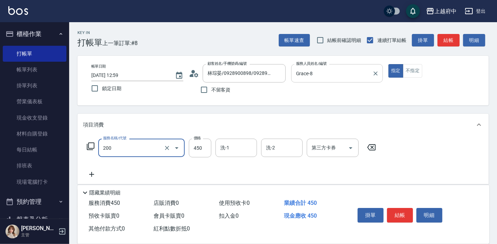
type input "有機洗髮(200)"
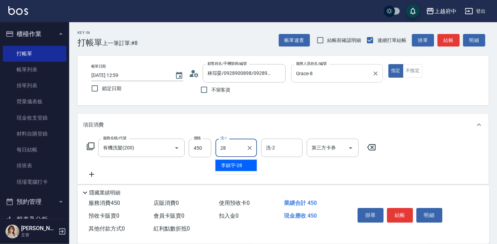
type input "李鎮宇-28"
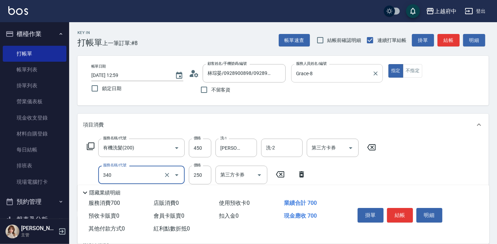
type input "剪髮(340)"
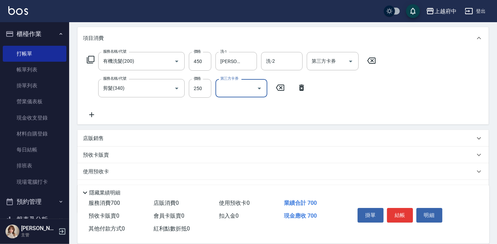
scroll to position [94, 0]
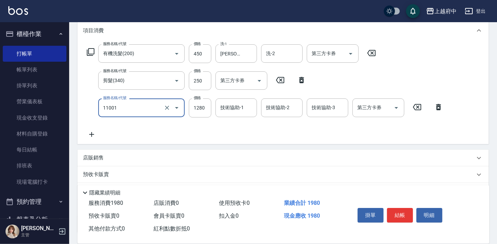
type input "燙髮S(11001)"
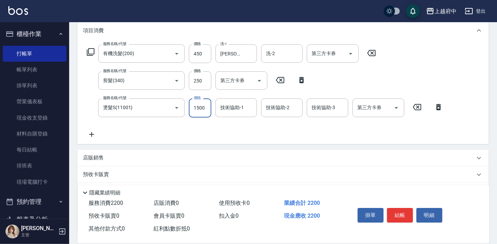
type input "1500"
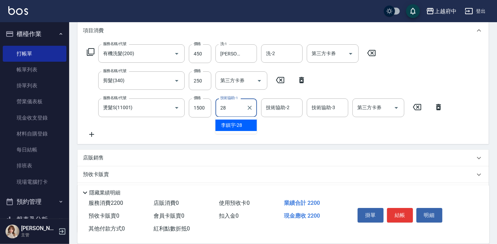
type input "李鎮宇-28"
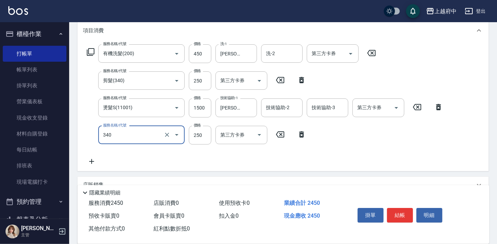
type input "剪髮(340)"
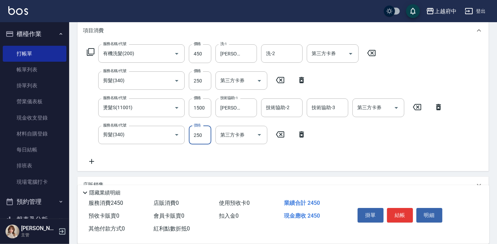
click at [280, 134] on icon at bounding box center [280, 134] width 8 height 6
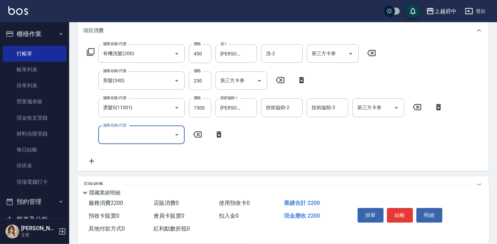
click at [134, 137] on input "服務名稱/代號" at bounding box center [136, 135] width 70 height 12
type input "側邊壓貼(5001)"
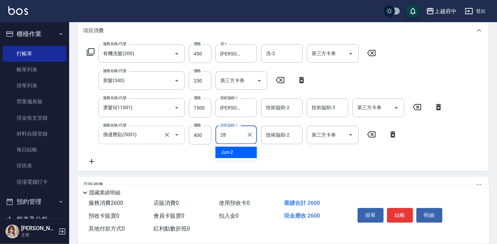
type input "李鎮宇-28"
click at [256, 158] on div "服務名稱/代號 有機洗髮(200) 服務名稱/代號 價格 450 價格 洗-1 李鎮宇-28 洗-1 洗-2 洗-2 第三方卡券 第三方卡券 服務名稱/代號 …" at bounding box center [265, 104] width 364 height 121
click at [399, 210] on button "結帳" at bounding box center [400, 215] width 26 height 15
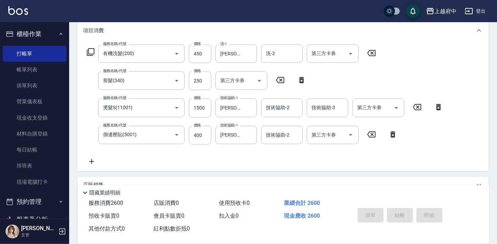
type input "2025/09/22 13:01"
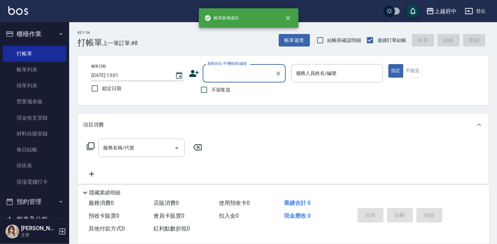
scroll to position [0, 0]
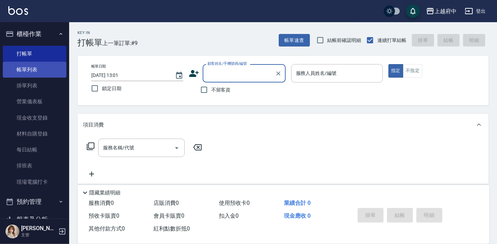
click at [27, 67] on link "帳單列表" at bounding box center [35, 70] width 64 height 16
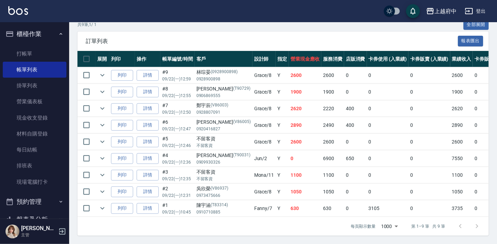
scroll to position [167, 0]
click at [25, 54] on link "打帳單" at bounding box center [35, 54] width 64 height 16
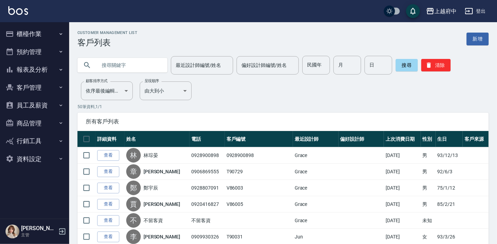
click at [121, 66] on input "text" at bounding box center [129, 65] width 65 height 19
type input "楓"
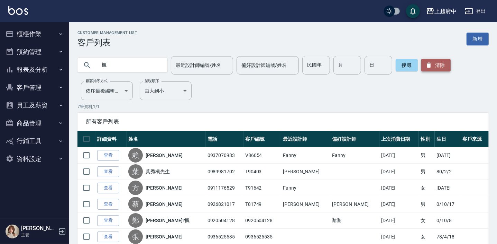
click at [442, 66] on button "清除" at bounding box center [435, 65] width 29 height 12
